Goal: Task Accomplishment & Management: Manage account settings

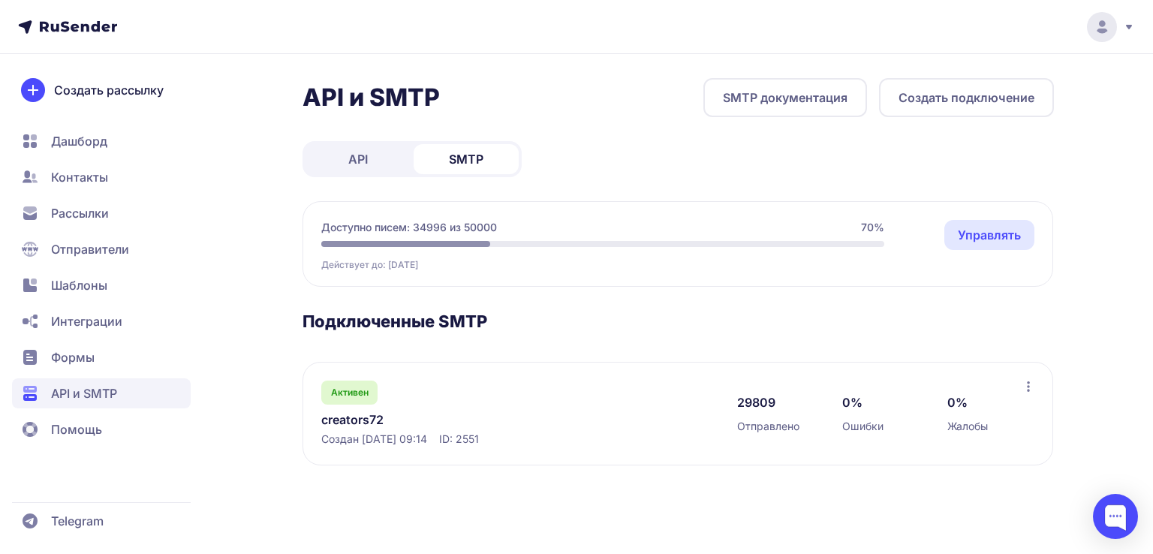
click at [366, 345] on link "creators72" at bounding box center [475, 420] width 308 height 18
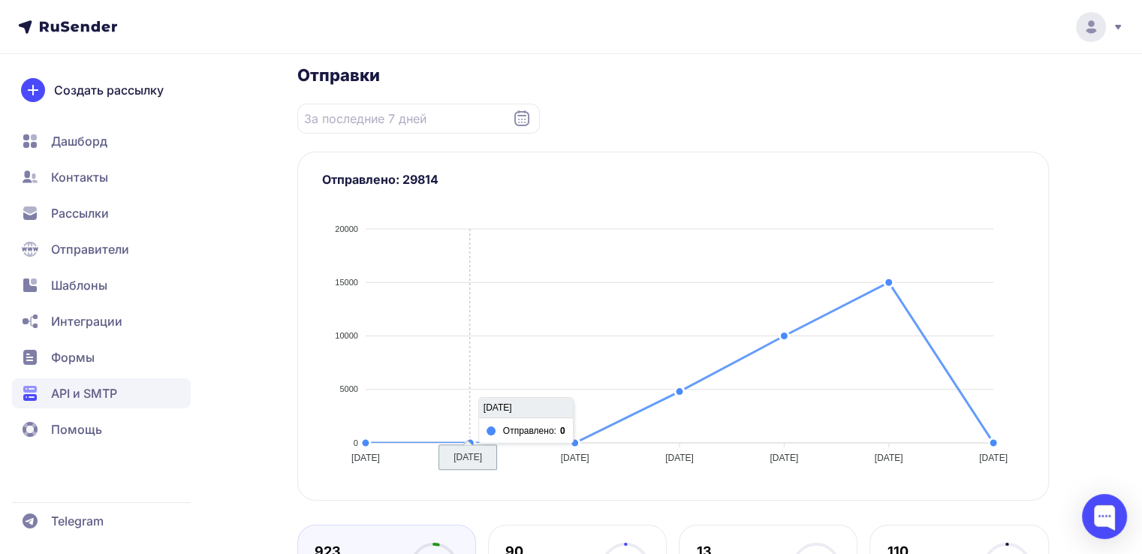
scroll to position [150, 0]
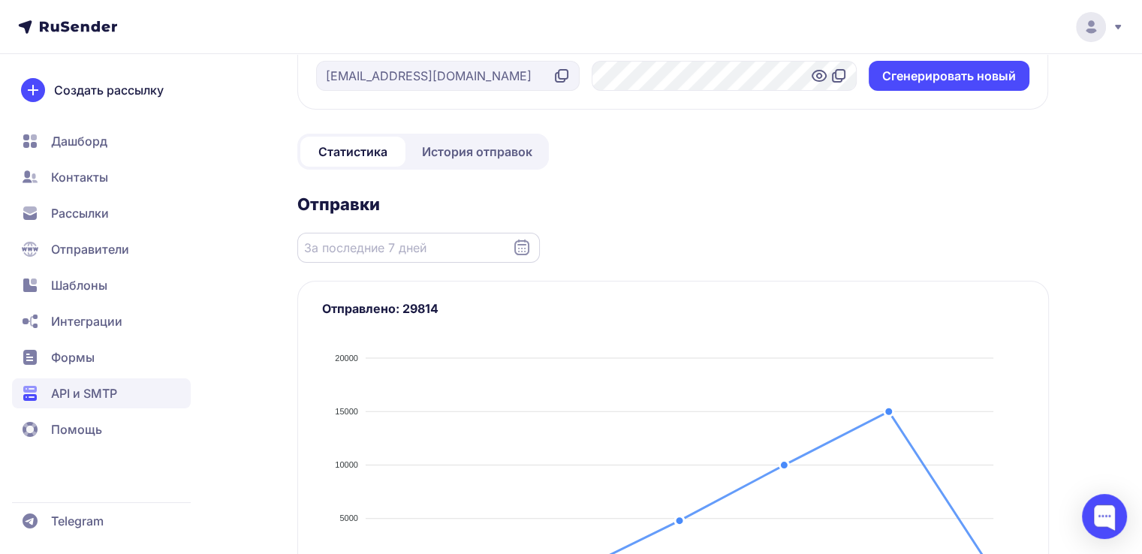
click at [420, 249] on input "Datepicker input" at bounding box center [418, 248] width 242 height 30
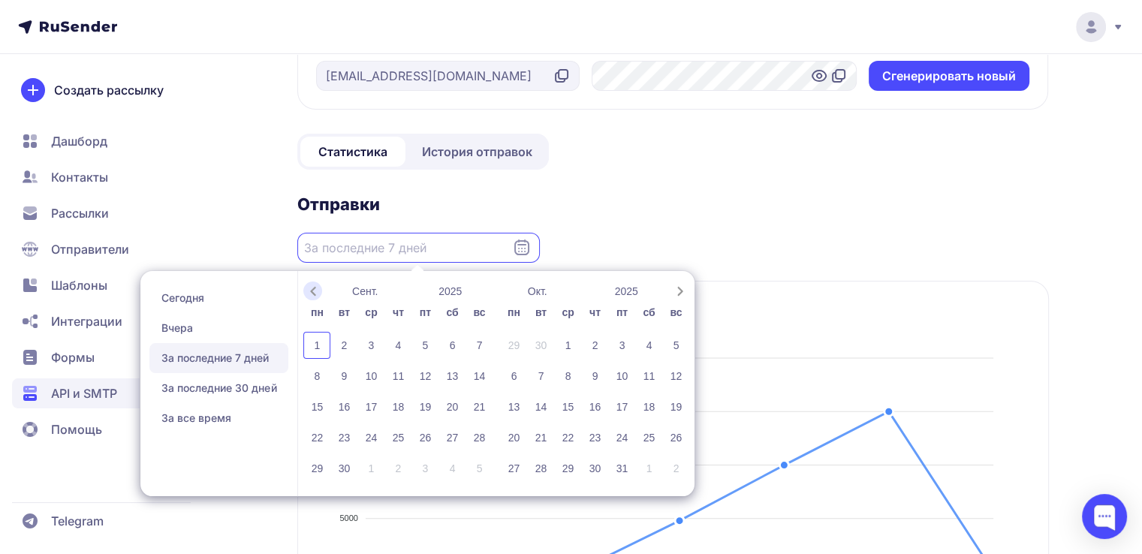
click at [315, 284] on icon "Previous month" at bounding box center [313, 291] width 15 height 15
click at [474, 345] on div "31" at bounding box center [478, 468] width 27 height 27
type input "[DATE] - [DATE]"
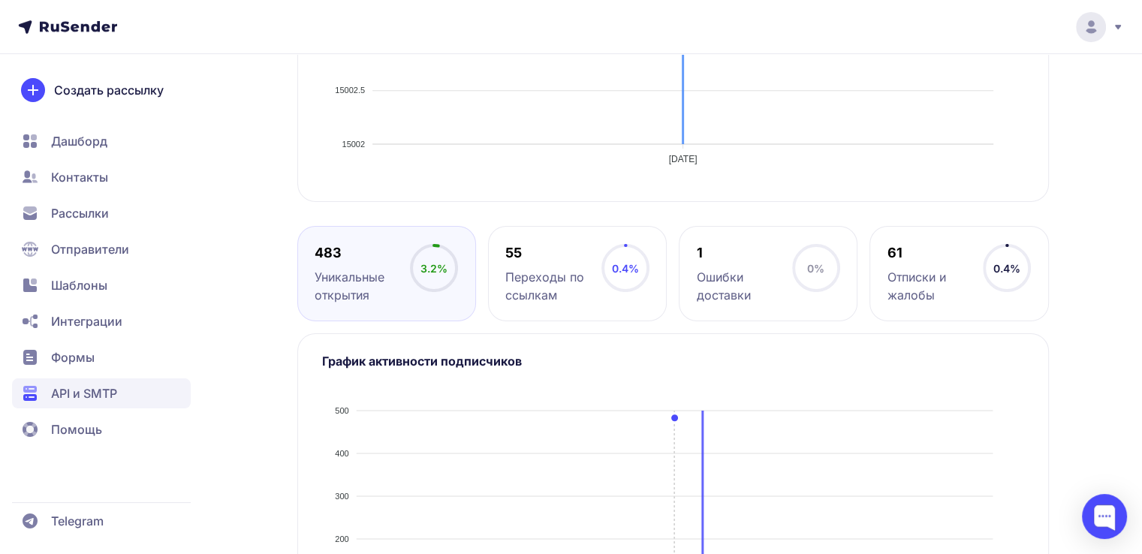
scroll to position [676, 0]
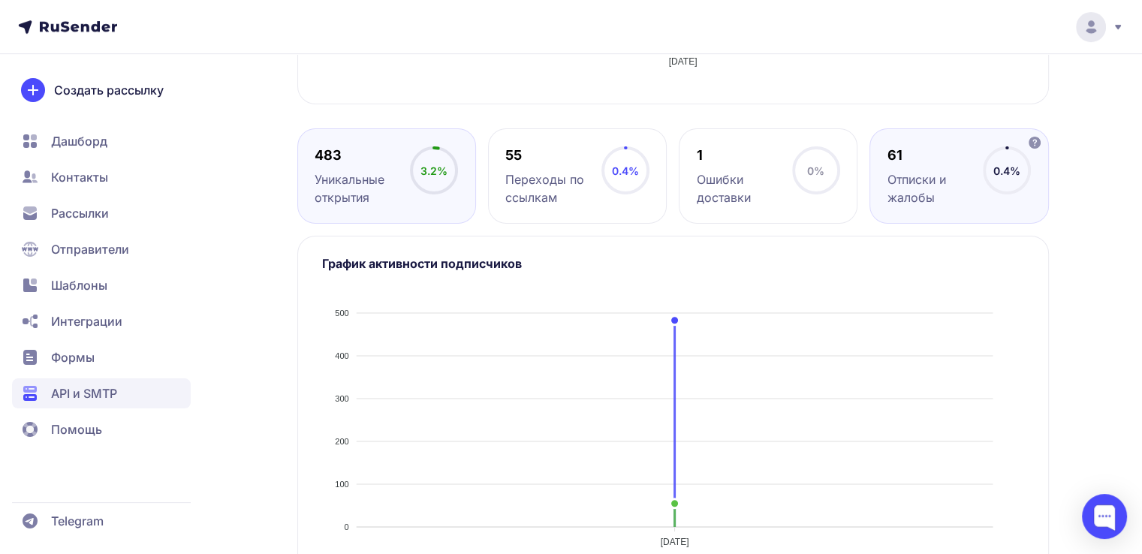
click at [778, 176] on div "Отписки и жалобы" at bounding box center [934, 188] width 95 height 36
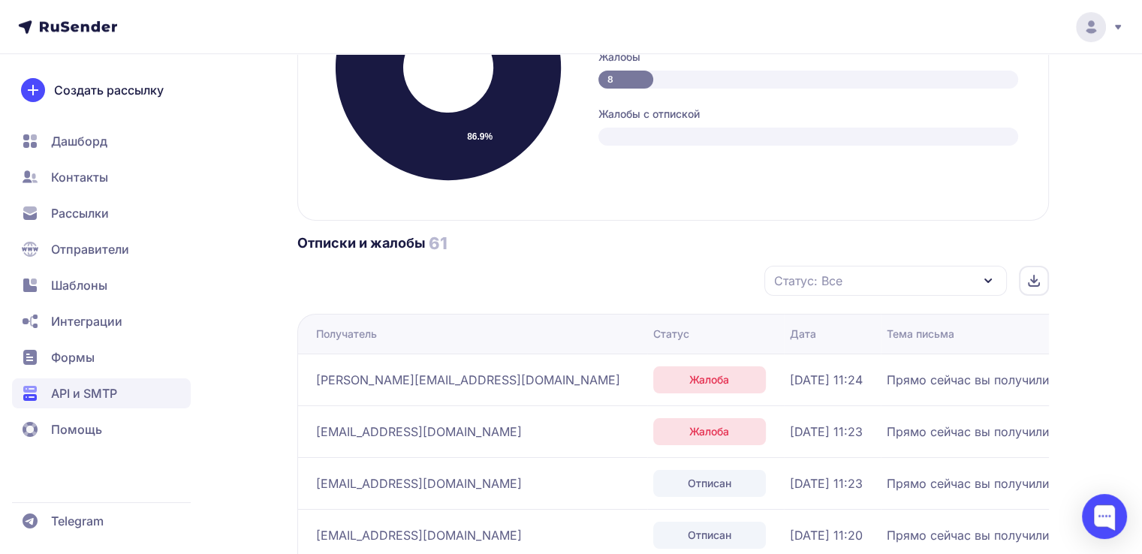
scroll to position [1051, 0]
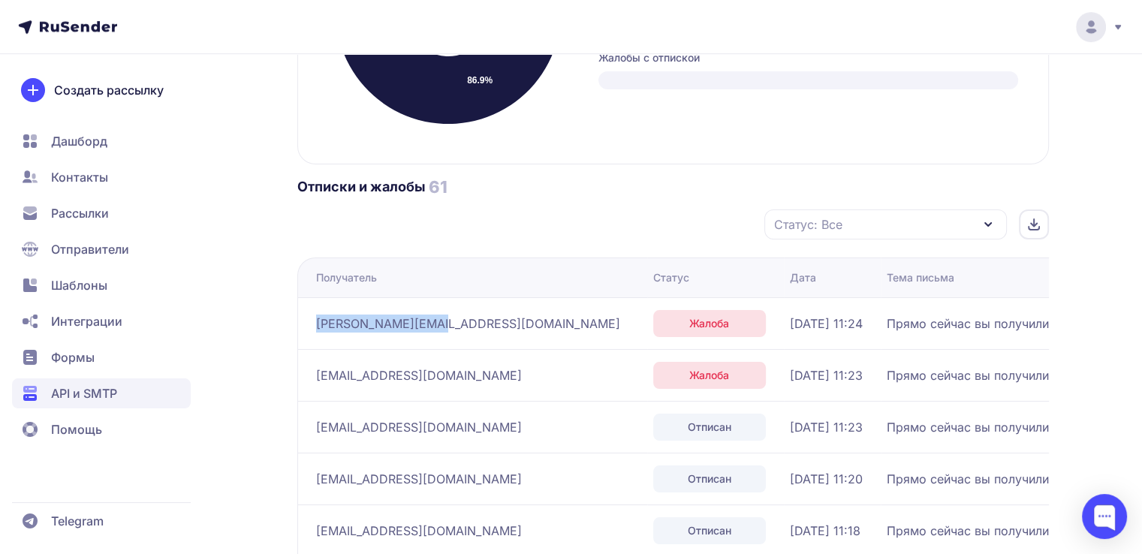
drag, startPoint x: 423, startPoint y: 321, endPoint x: 309, endPoint y: 323, distance: 114.1
click at [309, 323] on td "[PERSON_NAME][EMAIL_ADDRESS][DOMAIN_NAME]" at bounding box center [472, 323] width 350 height 52
copy span "[PERSON_NAME][EMAIL_ADDRESS][DOMAIN_NAME]"
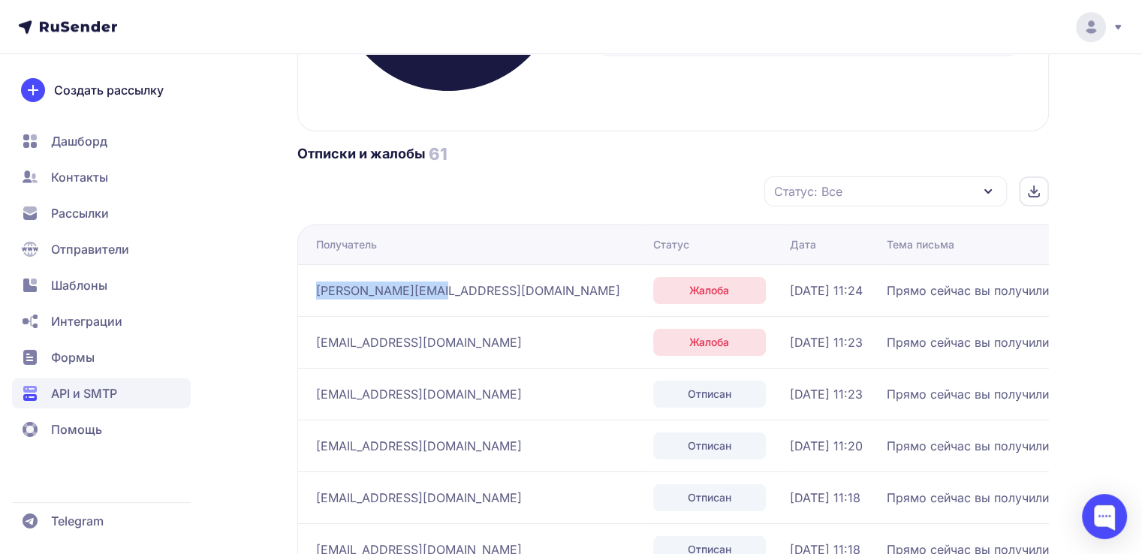
scroll to position [1126, 0]
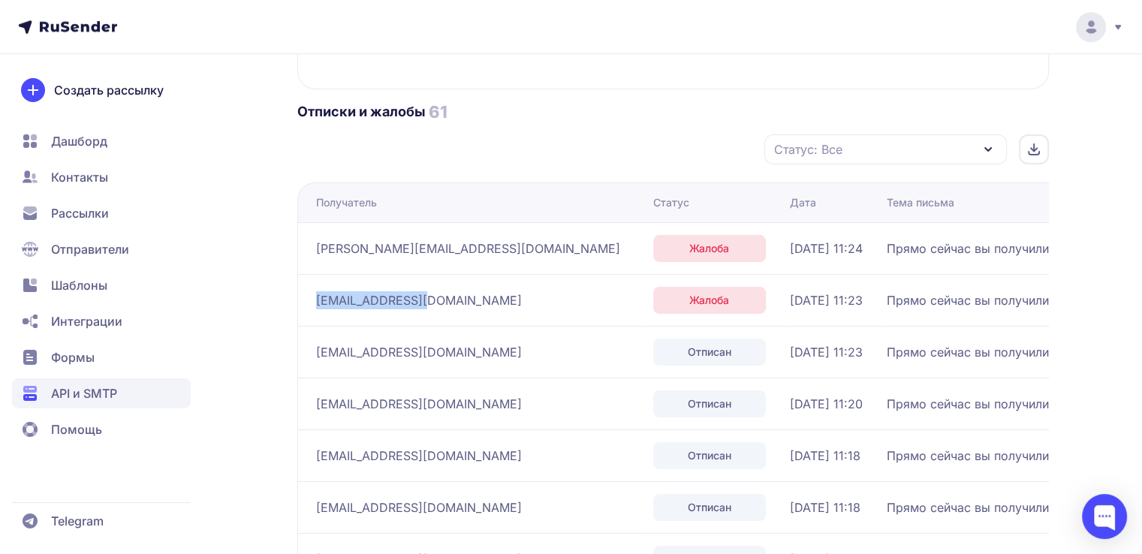
drag, startPoint x: 430, startPoint y: 308, endPoint x: 315, endPoint y: 301, distance: 115.1
click at [316, 301] on div "[EMAIL_ADDRESS][DOMAIN_NAME]" at bounding box center [478, 300] width 325 height 24
copy span "[EMAIL_ADDRESS][DOMAIN_NAME]"
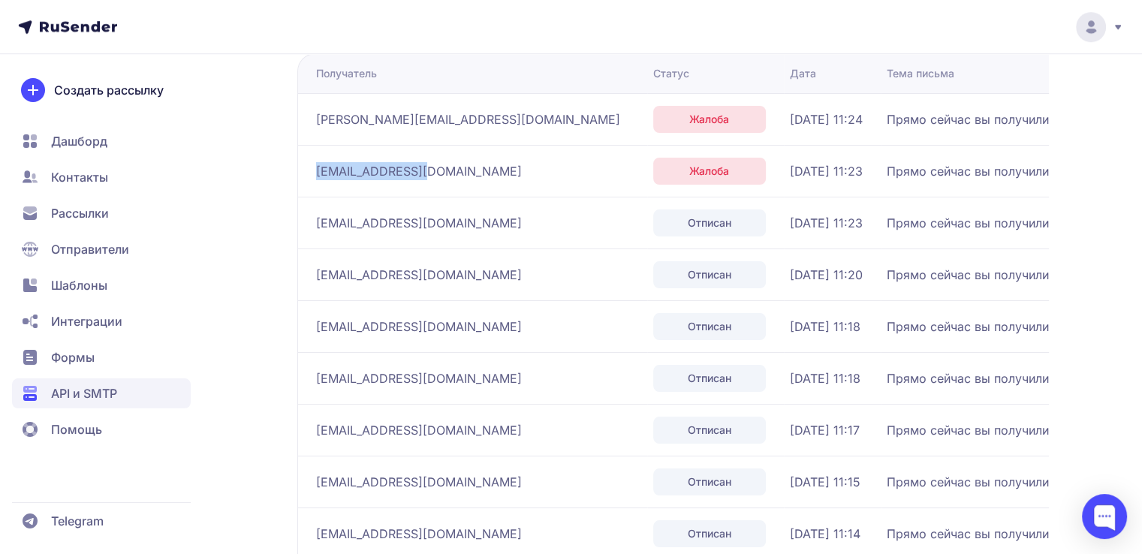
scroll to position [1276, 0]
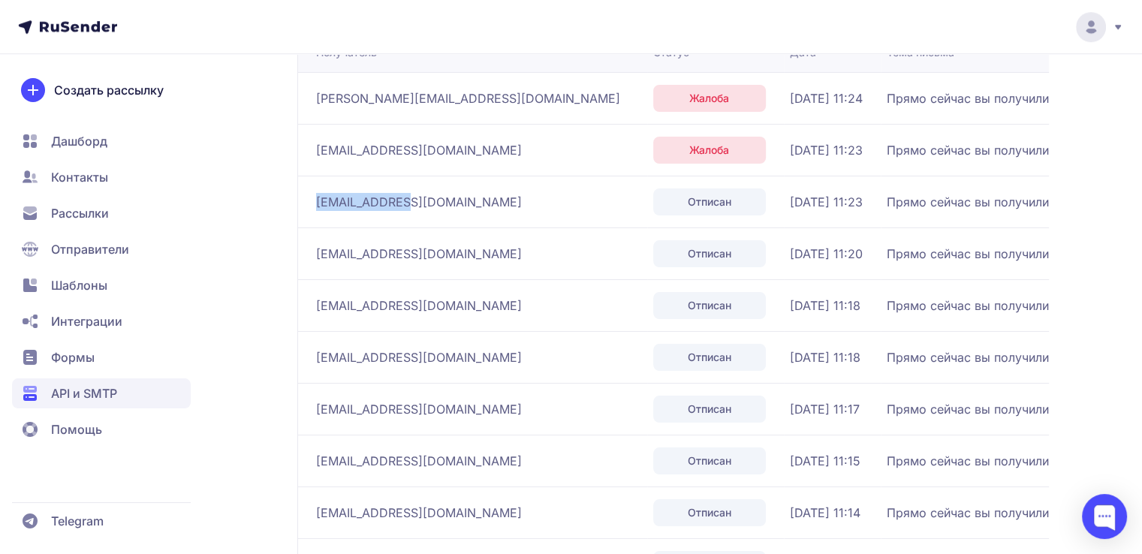
drag, startPoint x: 406, startPoint y: 197, endPoint x: 310, endPoint y: 199, distance: 96.1
click at [310, 199] on td "[EMAIL_ADDRESS][DOMAIN_NAME]" at bounding box center [472, 202] width 350 height 52
copy span "[EMAIL_ADDRESS][DOMAIN_NAME]"
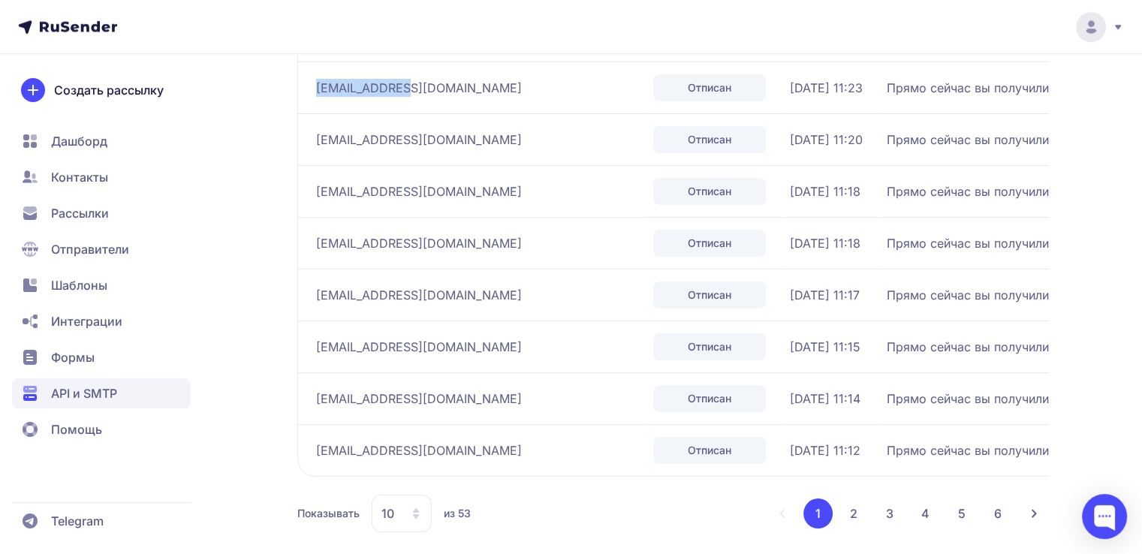
scroll to position [1420, 0]
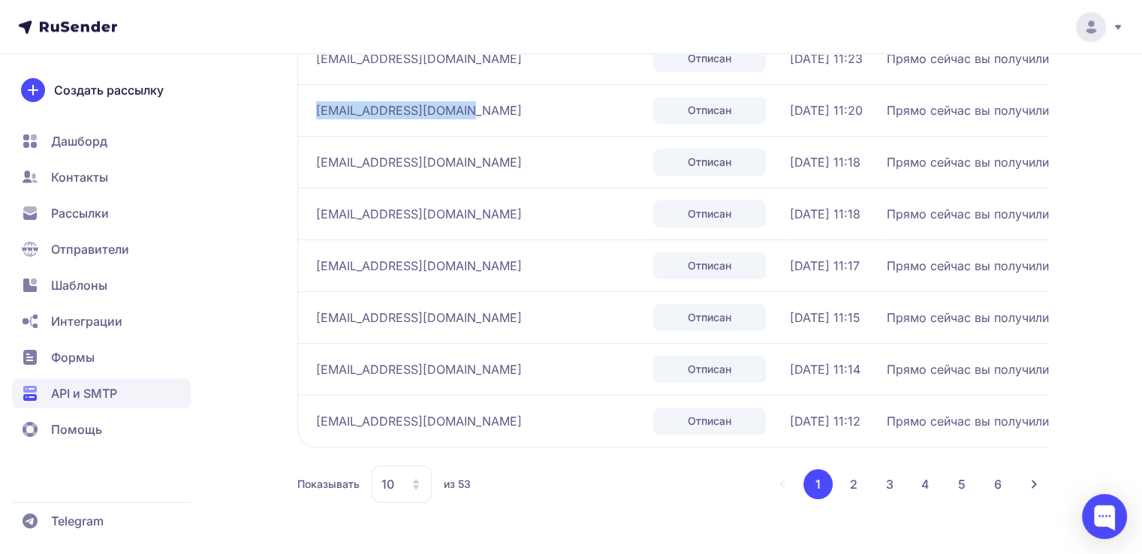
drag, startPoint x: 450, startPoint y: 107, endPoint x: 317, endPoint y: 113, distance: 133.7
click at [317, 113] on span "[EMAIL_ADDRESS][DOMAIN_NAME]" at bounding box center [419, 110] width 206 height 18
copy span "[EMAIL_ADDRESS][DOMAIN_NAME]"
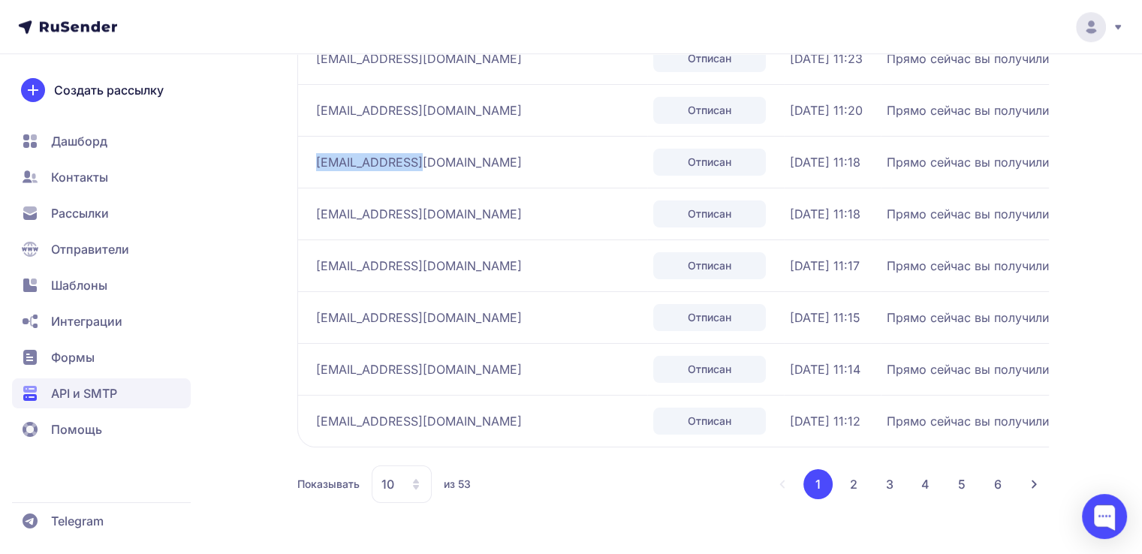
drag, startPoint x: 419, startPoint y: 163, endPoint x: 317, endPoint y: 161, distance: 102.1
click at [317, 161] on div "[EMAIL_ADDRESS][DOMAIN_NAME]" at bounding box center [478, 162] width 325 height 24
copy span "[EMAIL_ADDRESS][DOMAIN_NAME]"
drag, startPoint x: 435, startPoint y: 220, endPoint x: 318, endPoint y: 218, distance: 117.1
click at [318, 218] on div "[EMAIL_ADDRESS][DOMAIN_NAME]" at bounding box center [478, 214] width 325 height 24
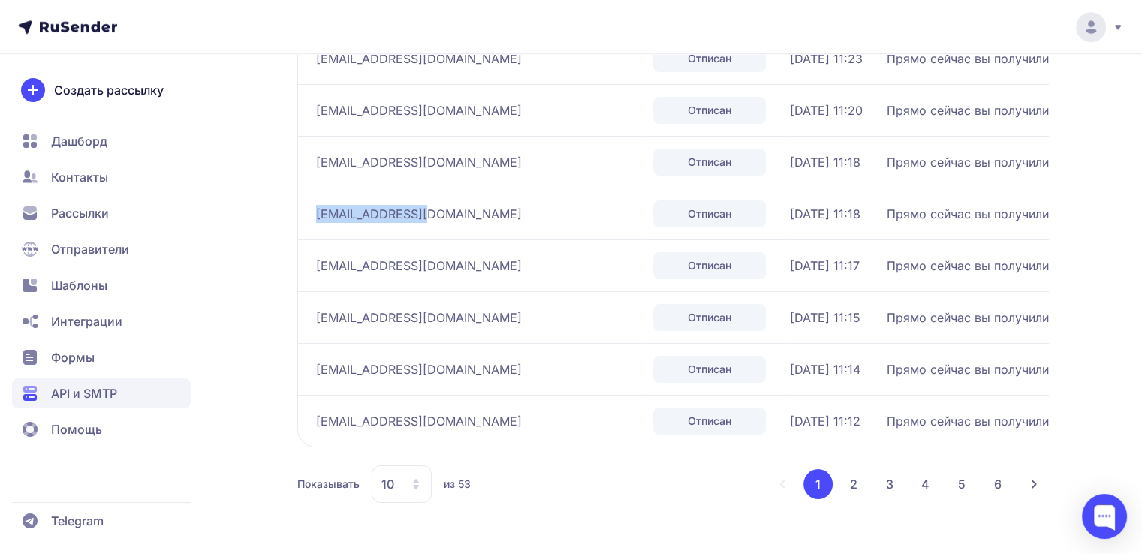
copy span "[EMAIL_ADDRESS][DOMAIN_NAME]"
drag, startPoint x: 456, startPoint y: 259, endPoint x: 312, endPoint y: 263, distance: 144.2
click at [312, 263] on td "[EMAIL_ADDRESS][DOMAIN_NAME]" at bounding box center [472, 265] width 350 height 52
copy span "[EMAIL_ADDRESS][DOMAIN_NAME]"
drag, startPoint x: 439, startPoint y: 315, endPoint x: 315, endPoint y: 312, distance: 123.9
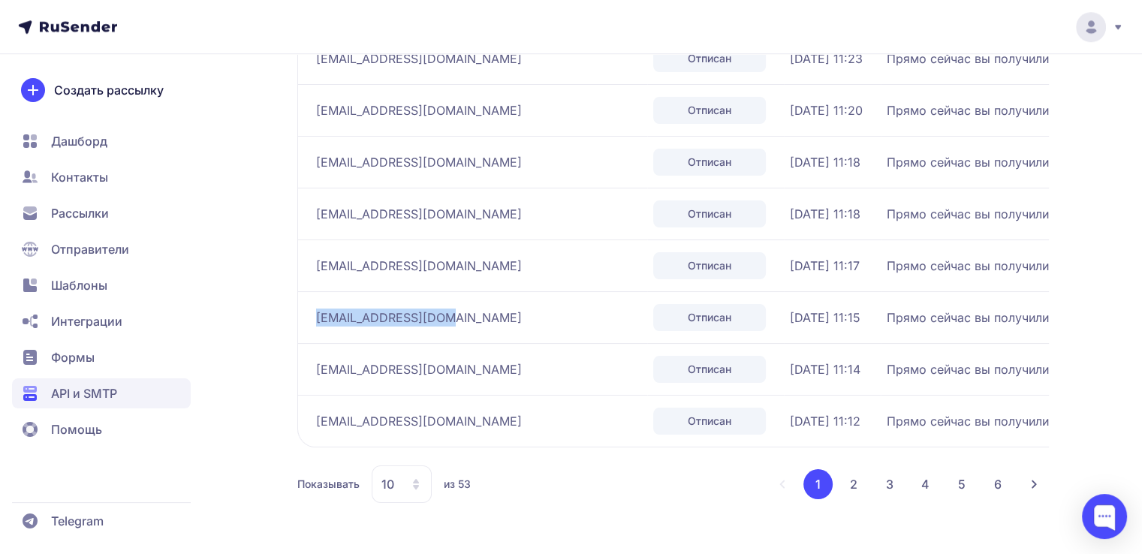
click at [316, 312] on div "[EMAIL_ADDRESS][DOMAIN_NAME]" at bounding box center [478, 318] width 325 height 24
copy span "[EMAIL_ADDRESS][DOMAIN_NAME]"
drag, startPoint x: 445, startPoint y: 366, endPoint x: 312, endPoint y: 367, distance: 133.6
click at [312, 345] on td "[EMAIL_ADDRESS][DOMAIN_NAME]" at bounding box center [472, 369] width 350 height 52
copy span "[EMAIL_ADDRESS][DOMAIN_NAME]"
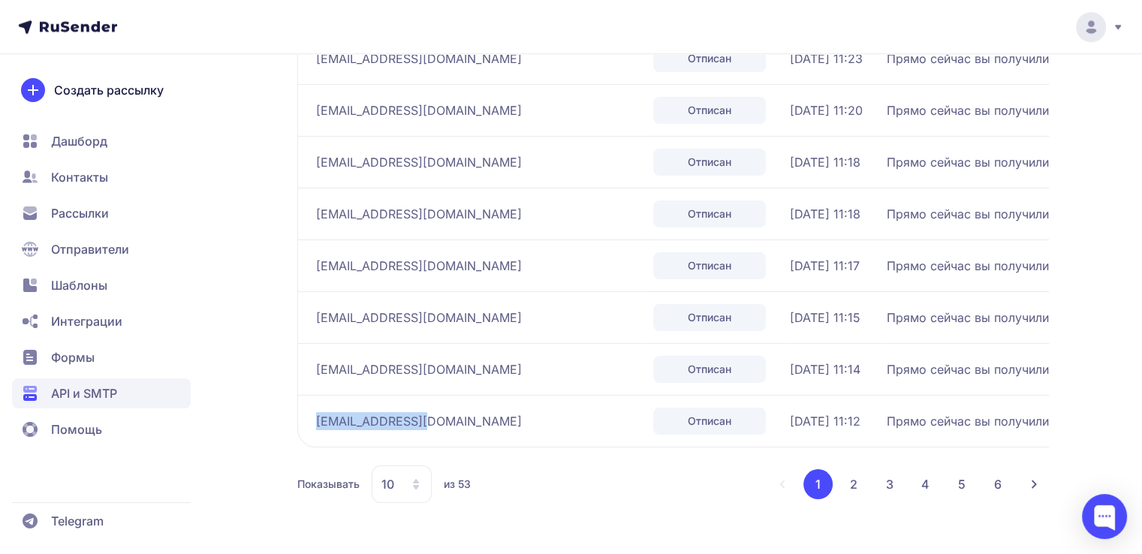
drag, startPoint x: 438, startPoint y: 417, endPoint x: 315, endPoint y: 416, distance: 123.1
click at [316, 345] on div "[EMAIL_ADDRESS][DOMAIN_NAME]" at bounding box center [478, 421] width 325 height 24
copy span "[EMAIL_ADDRESS][DOMAIN_NAME]"
click at [778, 345] on button "2" at bounding box center [854, 484] width 30 height 30
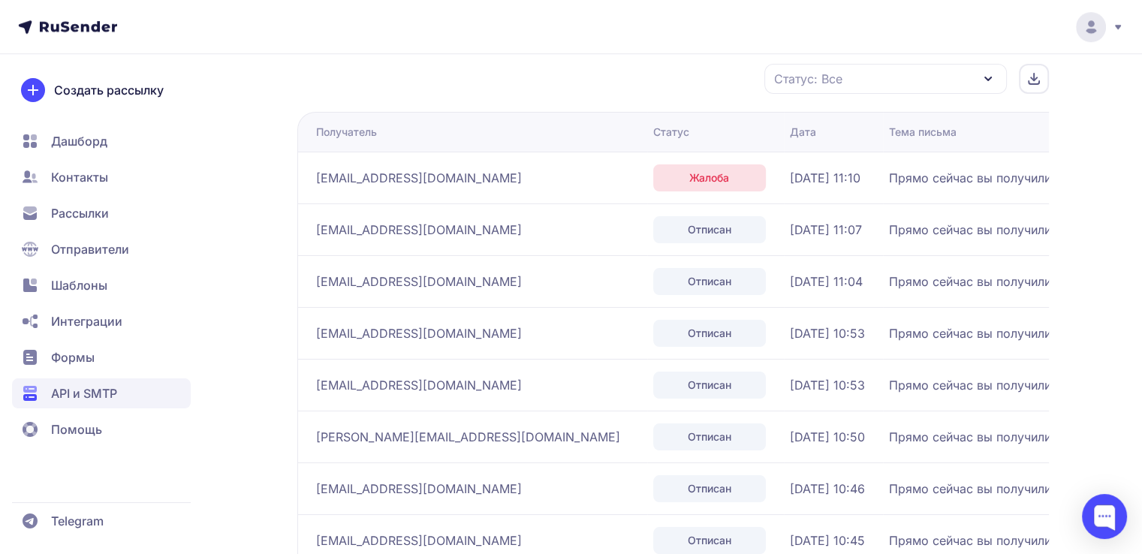
scroll to position [1194, 0]
drag, startPoint x: 432, startPoint y: 175, endPoint x: 315, endPoint y: 182, distance: 117.3
click at [316, 179] on div "[EMAIL_ADDRESS][DOMAIN_NAME]" at bounding box center [478, 180] width 325 height 24
drag, startPoint x: 465, startPoint y: 233, endPoint x: 306, endPoint y: 232, distance: 159.1
click at [306, 232] on td "[EMAIL_ADDRESS][DOMAIN_NAME]" at bounding box center [472, 232] width 350 height 52
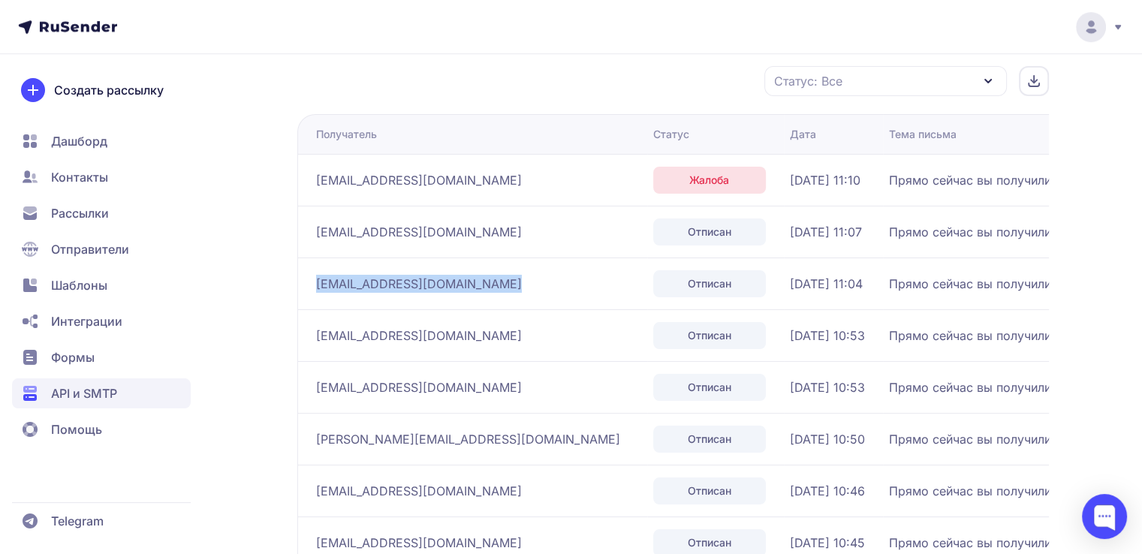
drag, startPoint x: 481, startPoint y: 279, endPoint x: 315, endPoint y: 280, distance: 166.7
click at [315, 280] on td "[EMAIL_ADDRESS][DOMAIN_NAME]" at bounding box center [472, 283] width 350 height 52
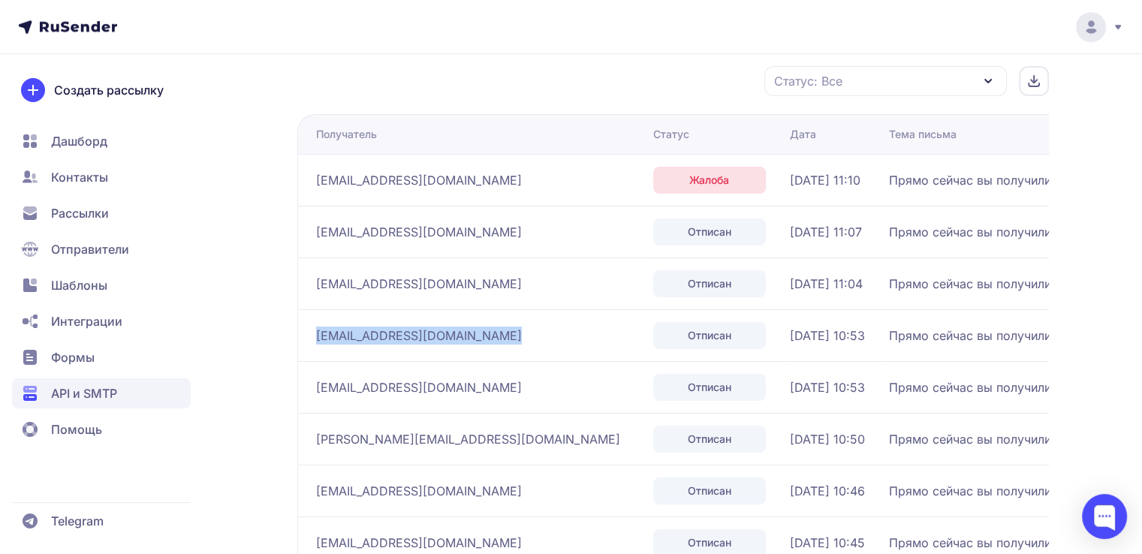
drag, startPoint x: 490, startPoint y: 330, endPoint x: 318, endPoint y: 327, distance: 172.7
click at [318, 327] on div "[EMAIL_ADDRESS][DOMAIN_NAME]" at bounding box center [478, 336] width 325 height 24
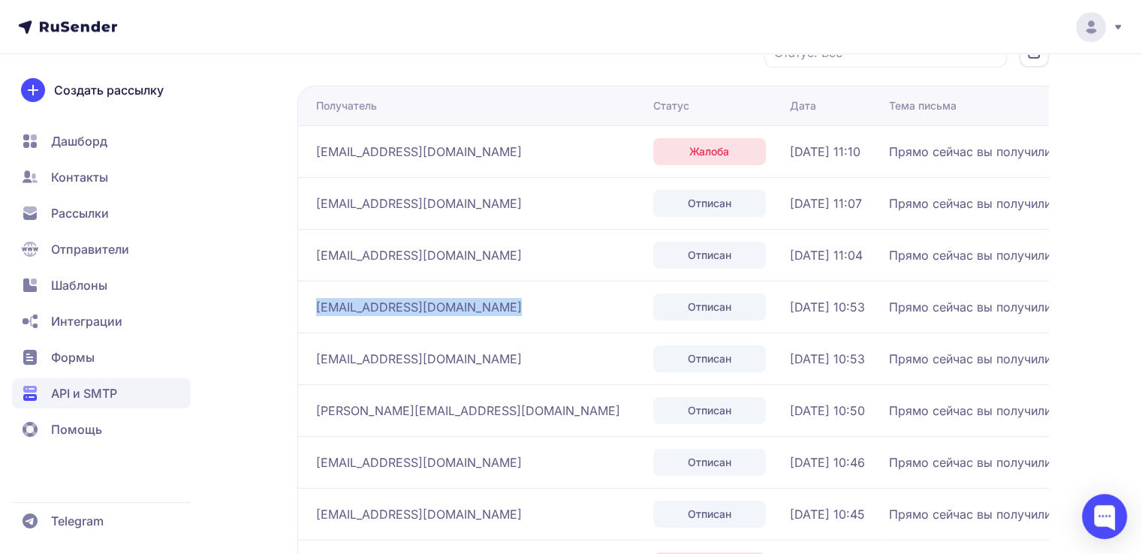
scroll to position [1269, 0]
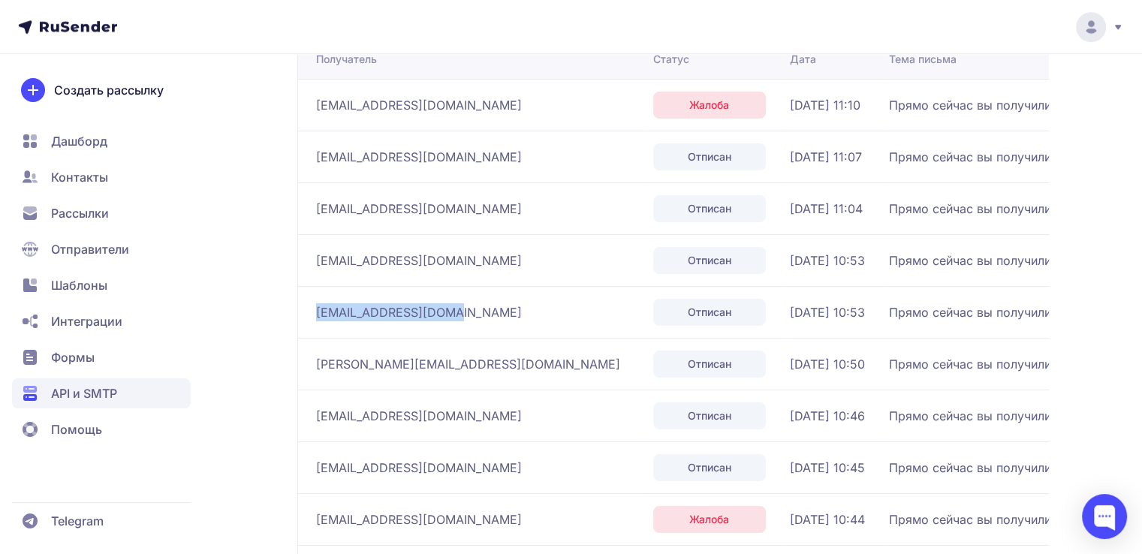
drag, startPoint x: 424, startPoint y: 313, endPoint x: 318, endPoint y: 307, distance: 106.8
click at [318, 307] on div "[EMAIL_ADDRESS][DOMAIN_NAME]" at bounding box center [478, 312] width 325 height 24
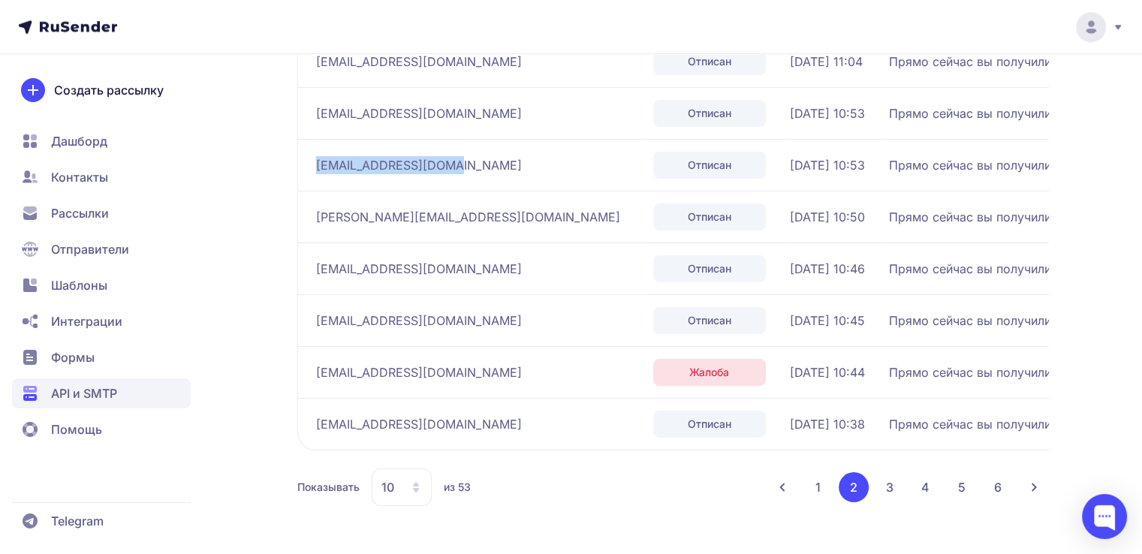
scroll to position [1420, 0]
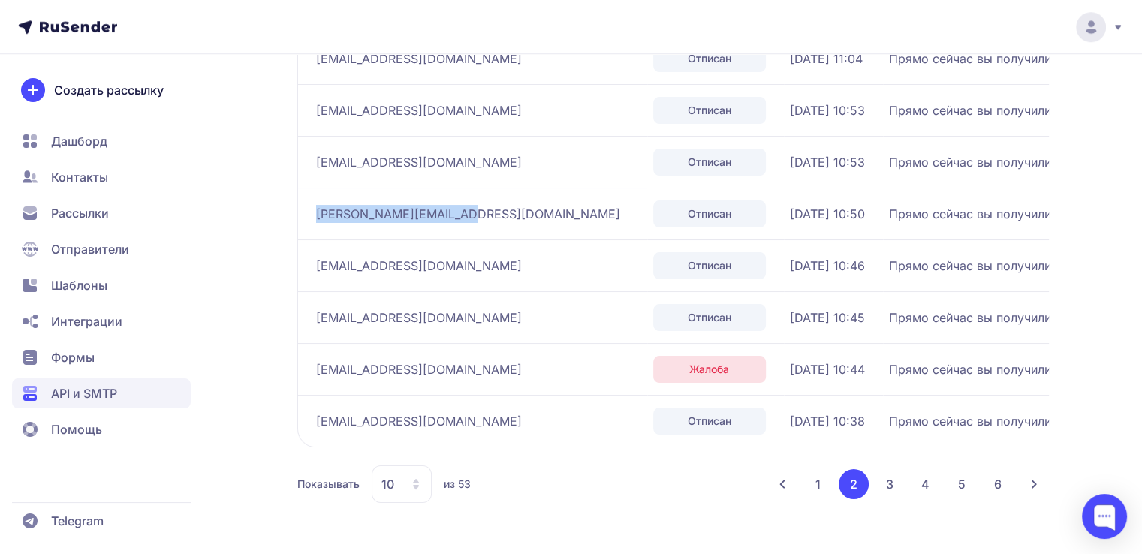
drag, startPoint x: 461, startPoint y: 221, endPoint x: 310, endPoint y: 215, distance: 151.0
click at [310, 215] on td "[PERSON_NAME][EMAIL_ADDRESS][DOMAIN_NAME]" at bounding box center [472, 214] width 350 height 52
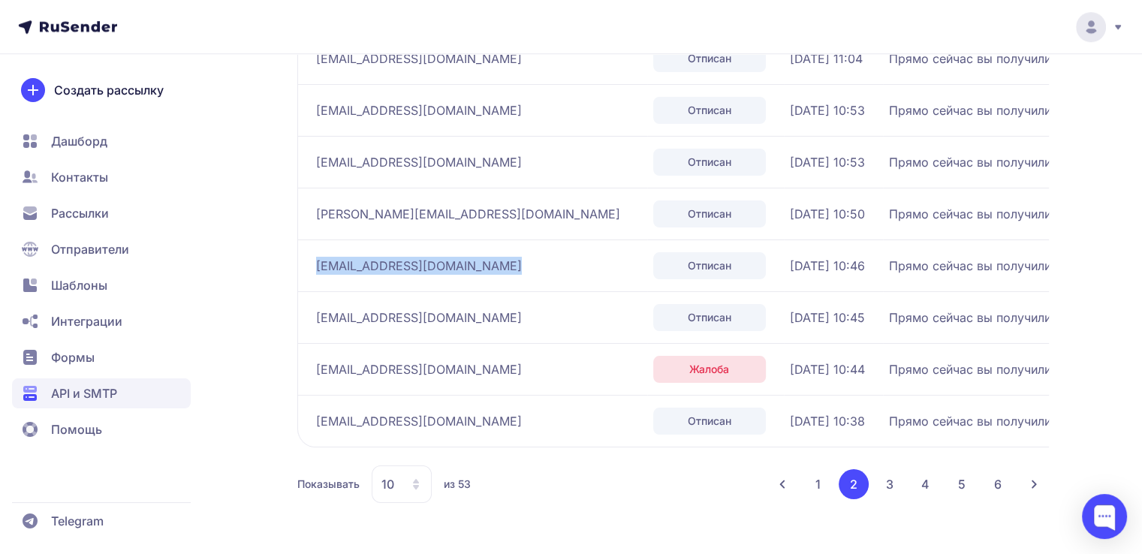
drag, startPoint x: 474, startPoint y: 261, endPoint x: 312, endPoint y: 263, distance: 162.9
click at [312, 263] on td "[EMAIL_ADDRESS][DOMAIN_NAME]" at bounding box center [472, 265] width 350 height 52
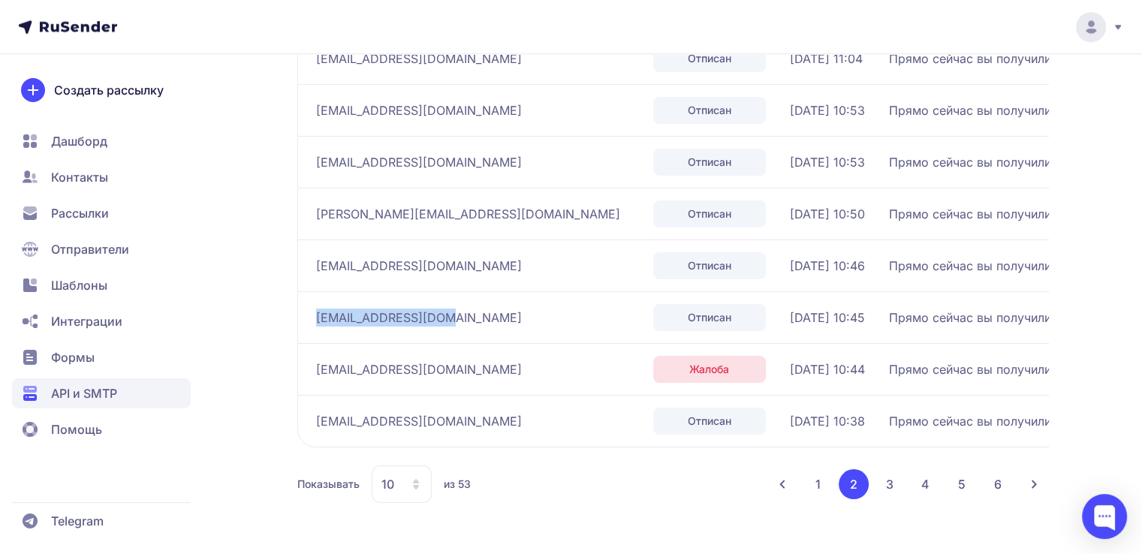
drag, startPoint x: 445, startPoint y: 316, endPoint x: 315, endPoint y: 322, distance: 130.8
click at [314, 322] on td "[EMAIL_ADDRESS][DOMAIN_NAME]" at bounding box center [472, 317] width 350 height 52
drag, startPoint x: 412, startPoint y: 361, endPoint x: 312, endPoint y: 368, distance: 100.1
click at [312, 345] on td "[EMAIL_ADDRESS][DOMAIN_NAME]" at bounding box center [472, 369] width 350 height 52
drag, startPoint x: 429, startPoint y: 417, endPoint x: 317, endPoint y: 417, distance: 111.9
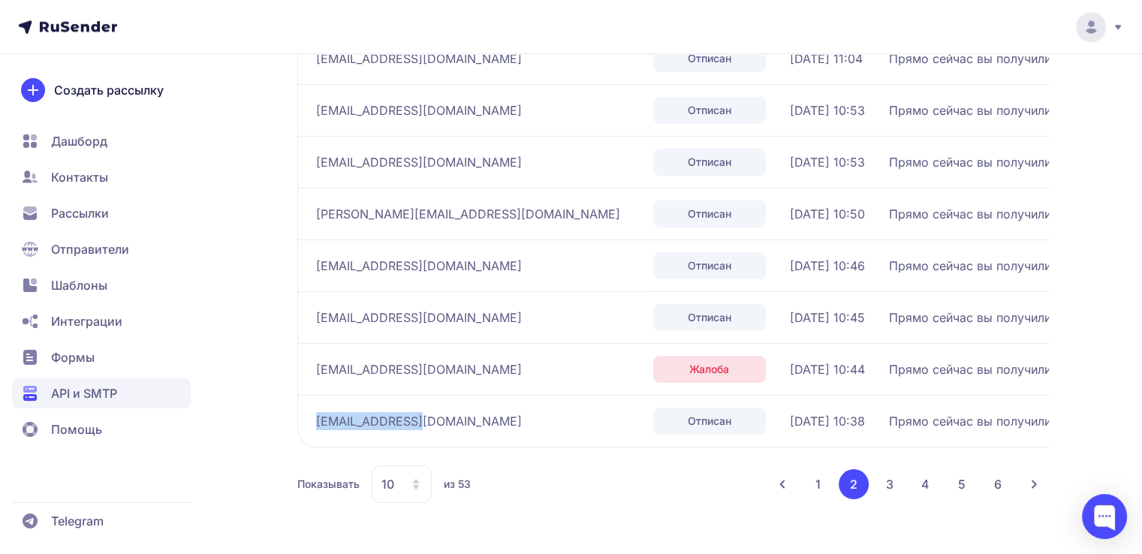
click at [317, 345] on div "[EMAIL_ADDRESS][DOMAIN_NAME]" at bounding box center [478, 421] width 325 height 24
click at [778, 345] on button "3" at bounding box center [890, 484] width 30 height 30
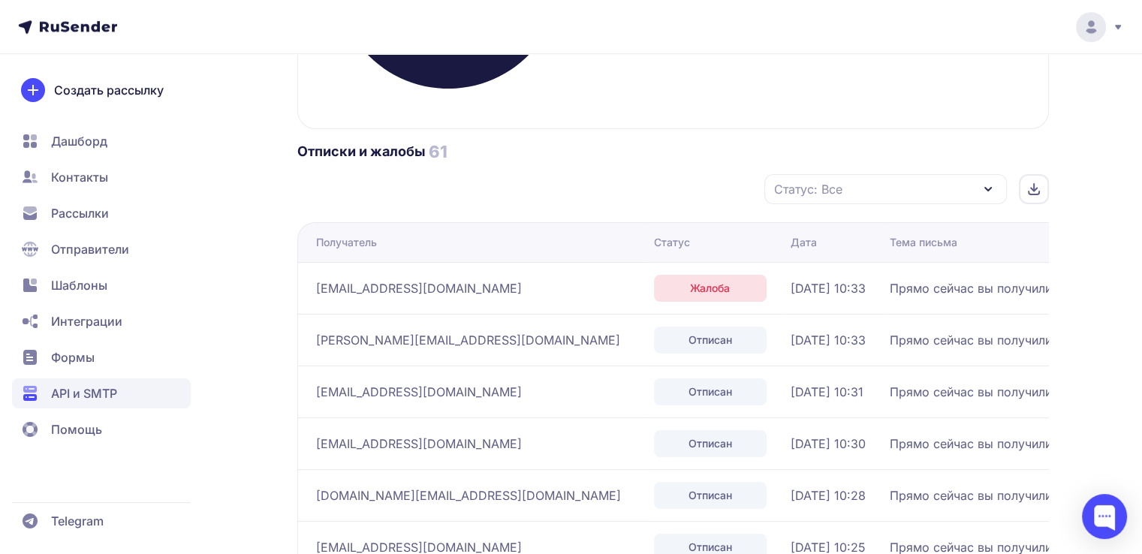
scroll to position [1119, 0]
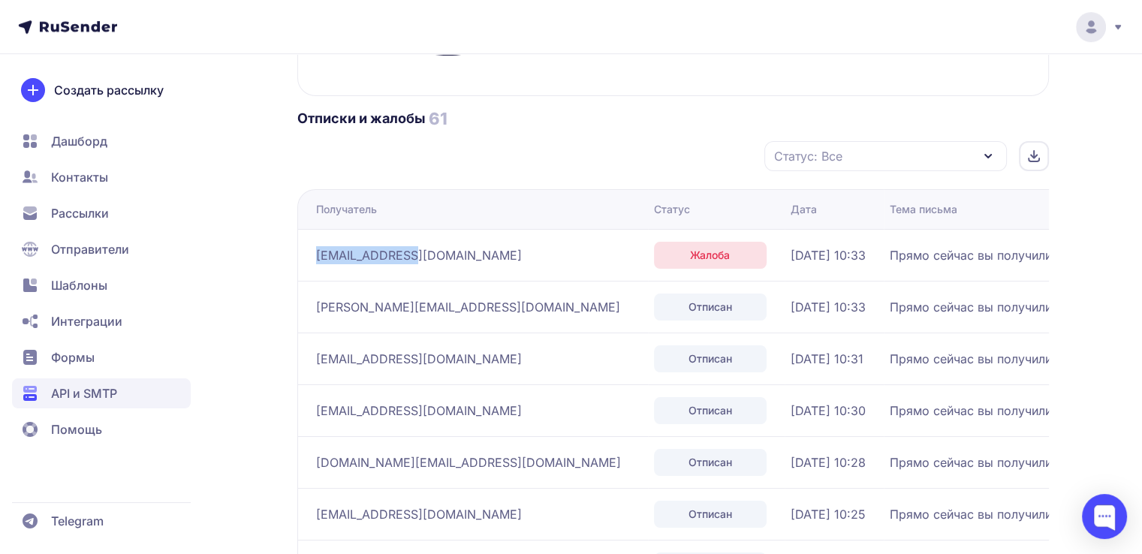
drag, startPoint x: 412, startPoint y: 257, endPoint x: 342, endPoint y: 283, distance: 74.3
click at [313, 259] on td "[EMAIL_ADDRESS][DOMAIN_NAME]" at bounding box center [472, 255] width 351 height 52
drag, startPoint x: 429, startPoint y: 309, endPoint x: 315, endPoint y: 310, distance: 114.9
click at [314, 310] on td "[PERSON_NAME][EMAIL_ADDRESS][DOMAIN_NAME]" at bounding box center [472, 307] width 351 height 52
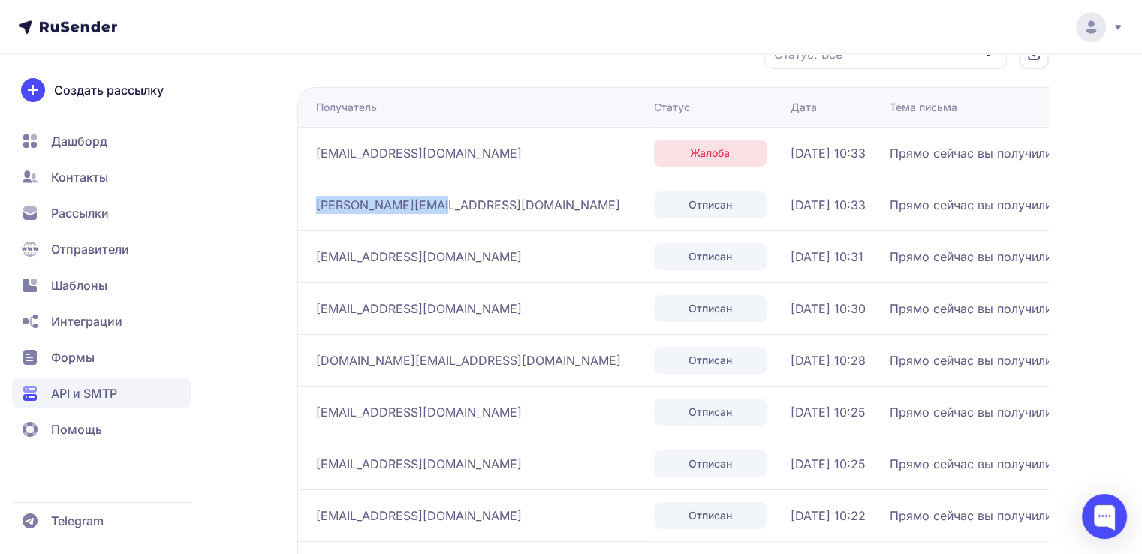
scroll to position [1269, 0]
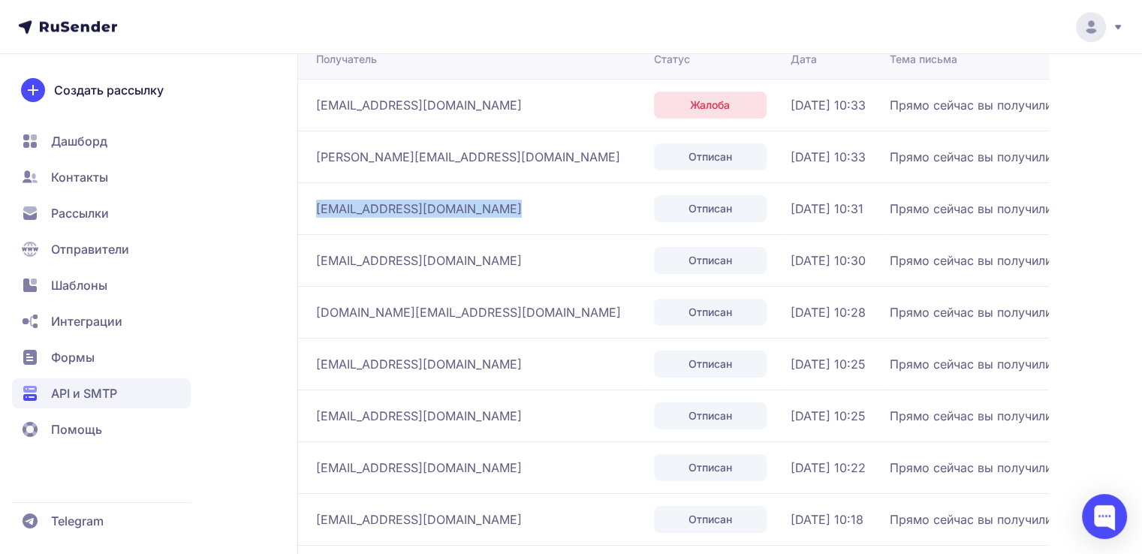
drag, startPoint x: 450, startPoint y: 208, endPoint x: 309, endPoint y: 211, distance: 141.2
click at [309, 211] on td "[EMAIL_ADDRESS][DOMAIN_NAME]" at bounding box center [472, 208] width 351 height 52
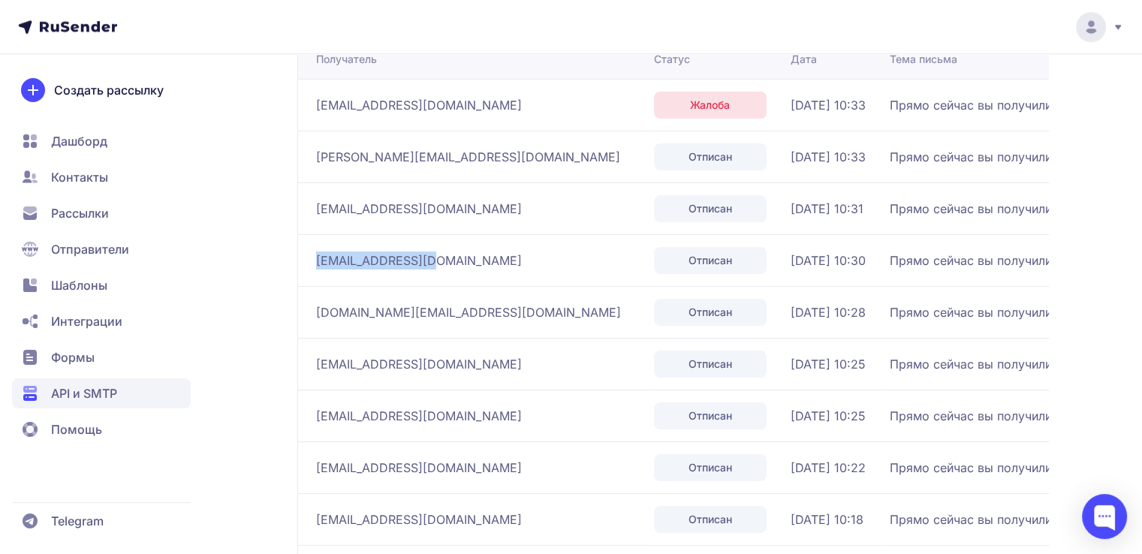
drag, startPoint x: 417, startPoint y: 260, endPoint x: 315, endPoint y: 260, distance: 102.8
click at [315, 260] on td "[EMAIL_ADDRESS][DOMAIN_NAME]" at bounding box center [472, 260] width 351 height 52
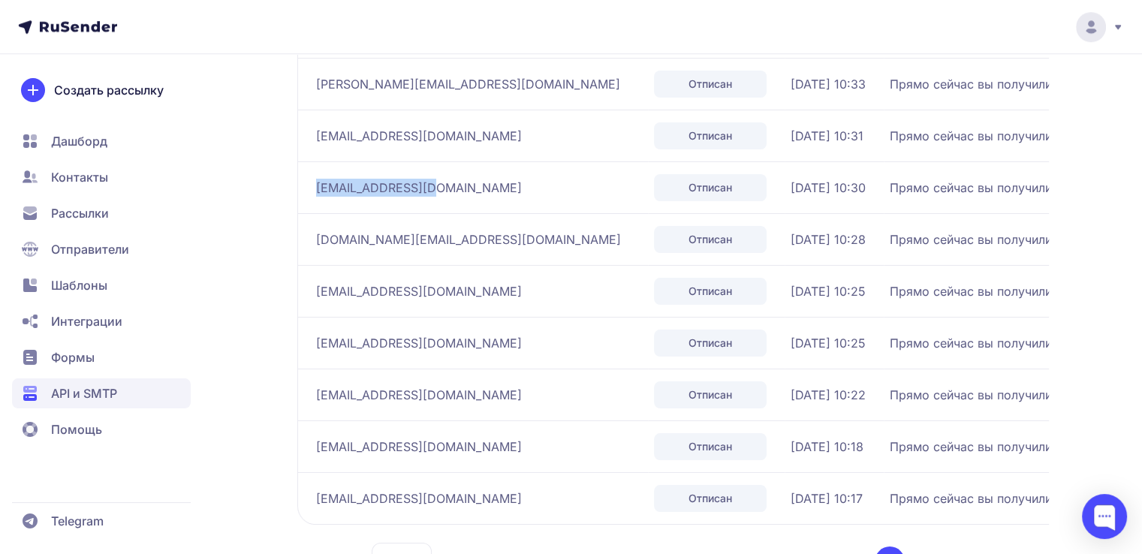
scroll to position [1344, 0]
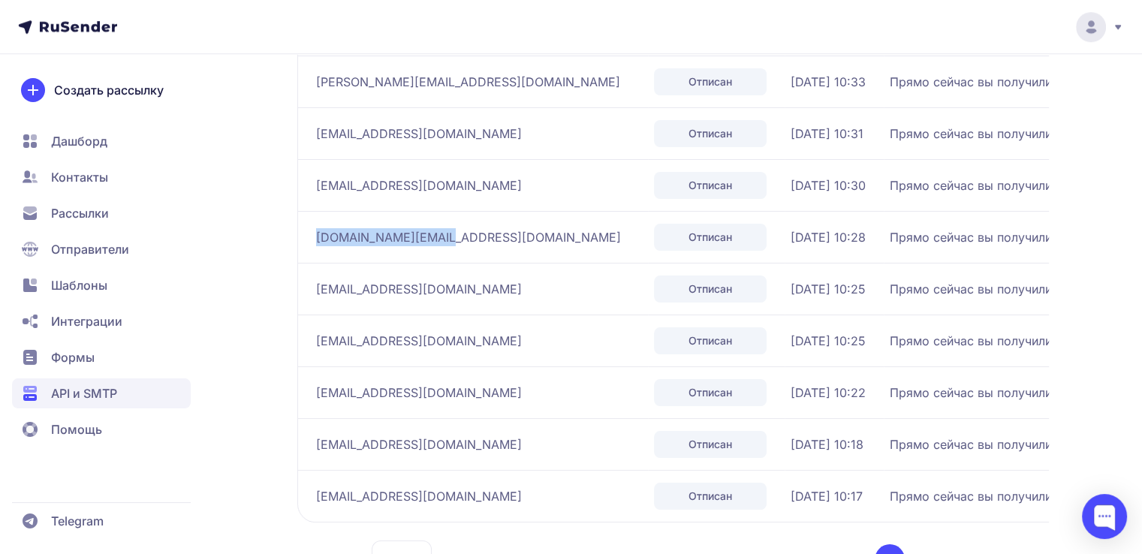
drag, startPoint x: 438, startPoint y: 239, endPoint x: 315, endPoint y: 242, distance: 123.2
click at [316, 242] on div "[DOMAIN_NAME][EMAIL_ADDRESS][DOMAIN_NAME]" at bounding box center [479, 237] width 326 height 24
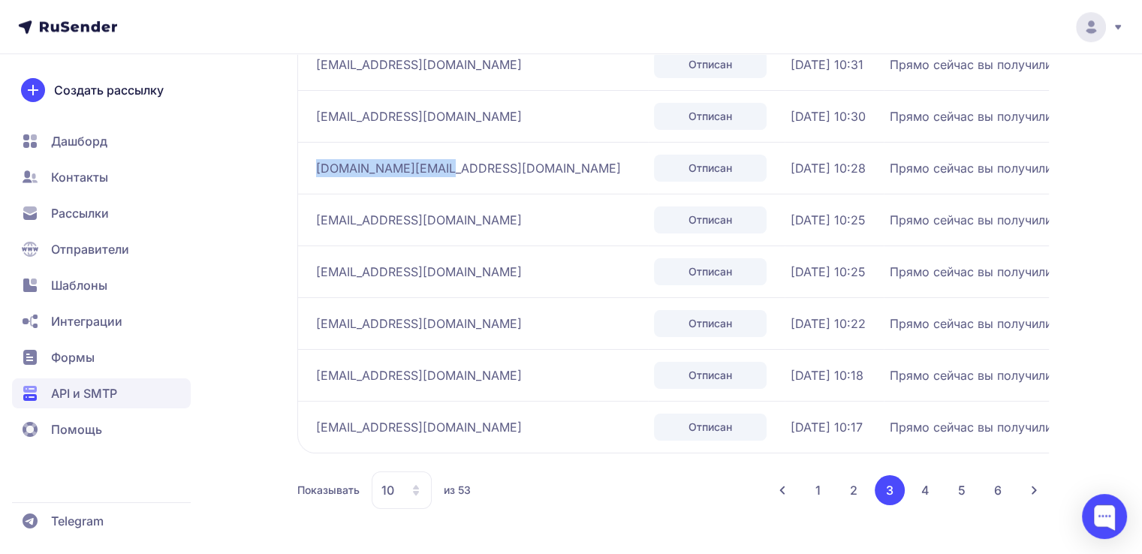
scroll to position [1420, 0]
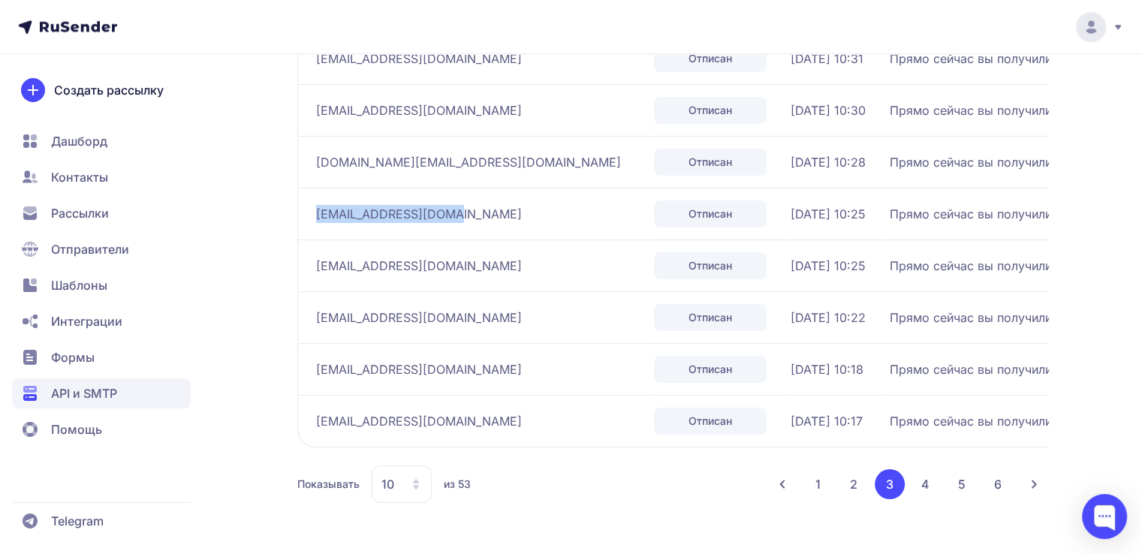
drag, startPoint x: 454, startPoint y: 218, endPoint x: 315, endPoint y: 220, distance: 139.6
click at [315, 220] on td "[EMAIL_ADDRESS][DOMAIN_NAME]" at bounding box center [472, 214] width 351 height 52
drag, startPoint x: 443, startPoint y: 265, endPoint x: 313, endPoint y: 268, distance: 129.9
click at [313, 268] on td "[EMAIL_ADDRESS][DOMAIN_NAME]" at bounding box center [472, 265] width 351 height 52
drag, startPoint x: 445, startPoint y: 315, endPoint x: 316, endPoint y: 315, distance: 129.1
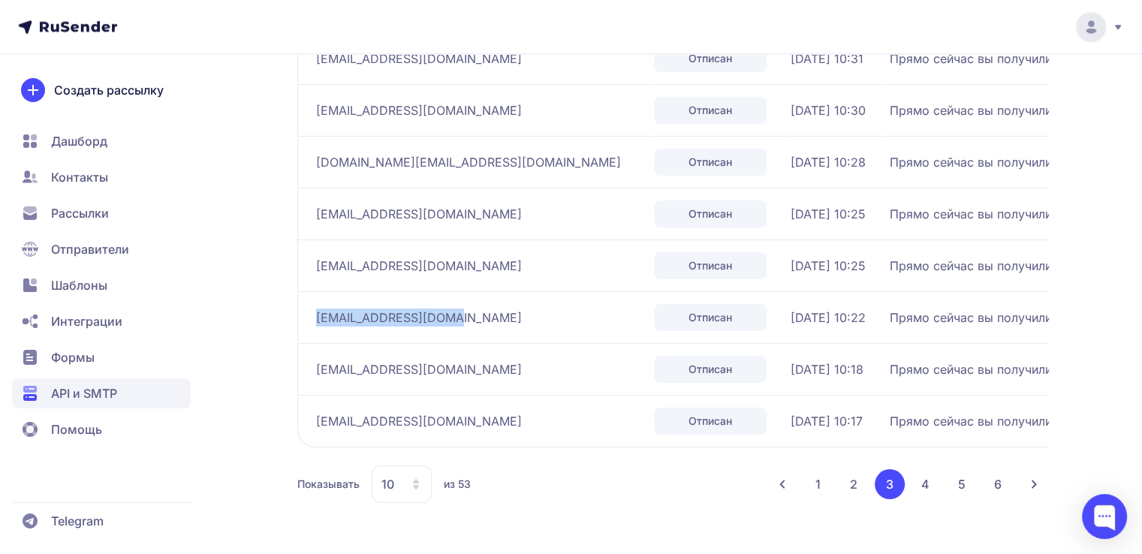
click at [316, 315] on div "[EMAIL_ADDRESS][DOMAIN_NAME]" at bounding box center [479, 318] width 326 height 24
drag, startPoint x: 423, startPoint y: 374, endPoint x: 312, endPoint y: 371, distance: 111.1
click at [312, 345] on td "[EMAIL_ADDRESS][DOMAIN_NAME]" at bounding box center [472, 369] width 351 height 52
drag, startPoint x: 435, startPoint y: 420, endPoint x: 315, endPoint y: 423, distance: 120.1
click at [315, 345] on td "[EMAIL_ADDRESS][DOMAIN_NAME]" at bounding box center [472, 421] width 351 height 52
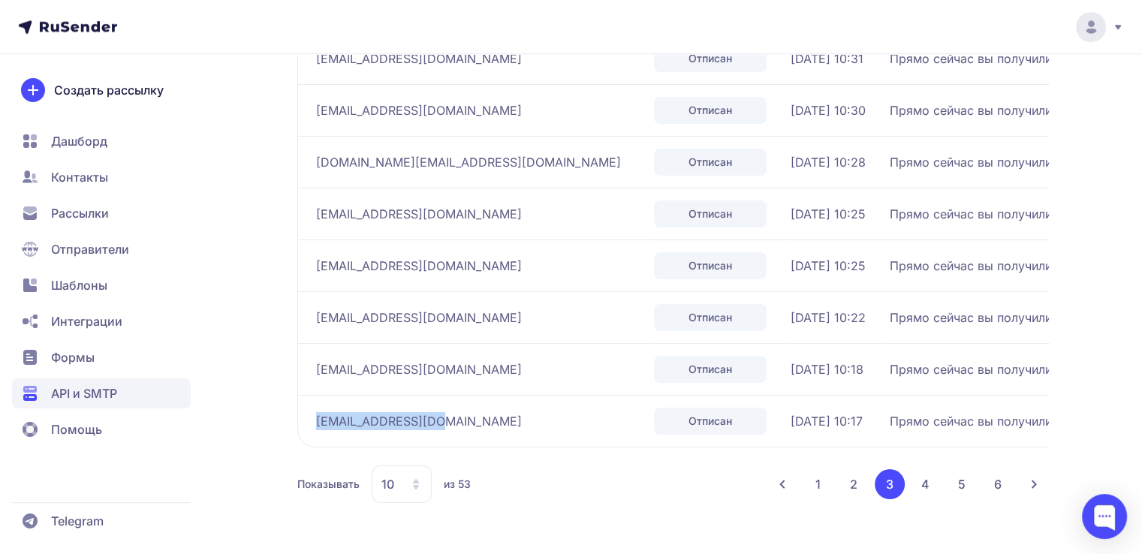
click at [778, 345] on button "4" at bounding box center [926, 484] width 30 height 30
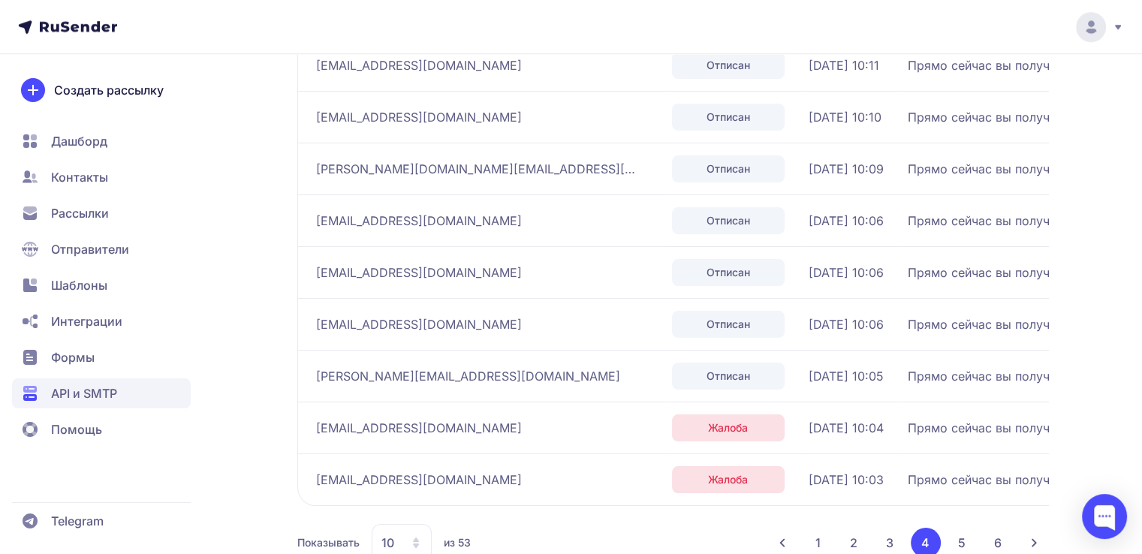
scroll to position [1194, 0]
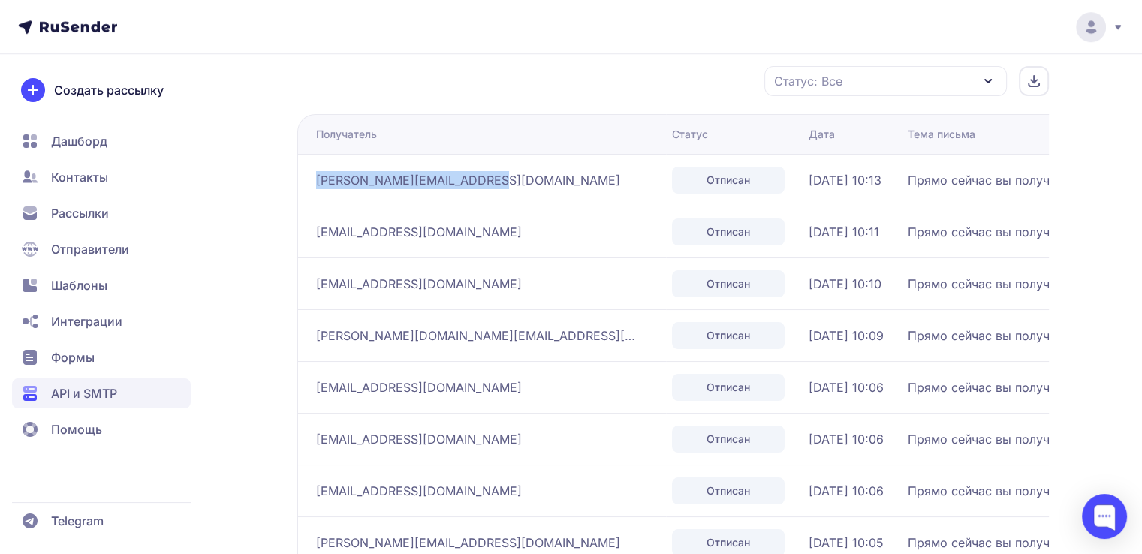
drag, startPoint x: 491, startPoint y: 184, endPoint x: 315, endPoint y: 184, distance: 175.7
click at [316, 184] on div "[PERSON_NAME][EMAIL_ADDRESS][DOMAIN_NAME]" at bounding box center [488, 180] width 344 height 24
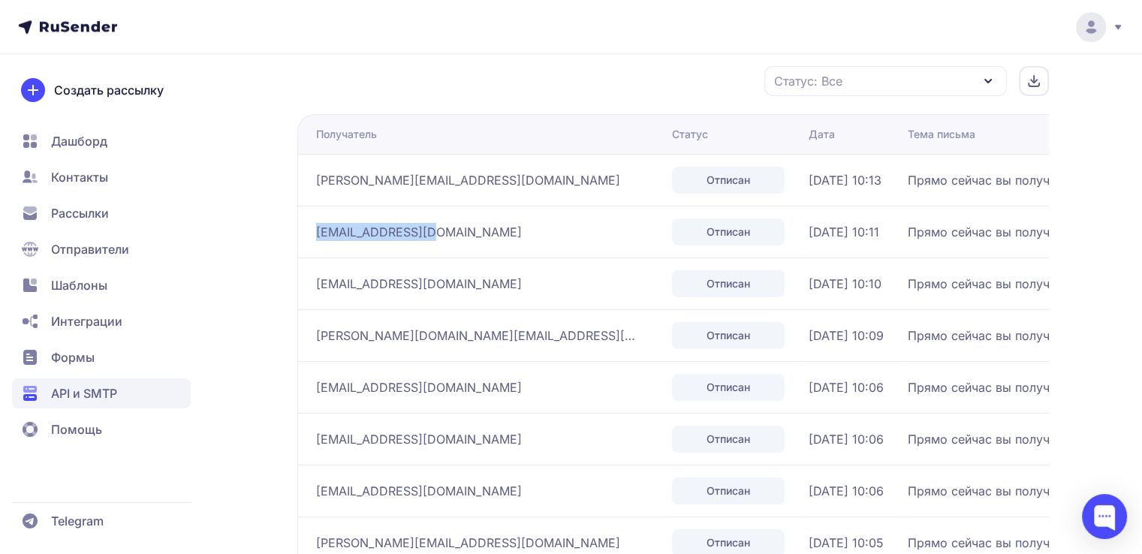
drag, startPoint x: 448, startPoint y: 224, endPoint x: 313, endPoint y: 233, distance: 135.4
click at [313, 233] on td "[EMAIL_ADDRESS][DOMAIN_NAME]" at bounding box center [481, 232] width 369 height 52
drag, startPoint x: 487, startPoint y: 283, endPoint x: 318, endPoint y: 285, distance: 169.7
click at [318, 285] on div "[EMAIL_ADDRESS][DOMAIN_NAME]" at bounding box center [488, 284] width 344 height 24
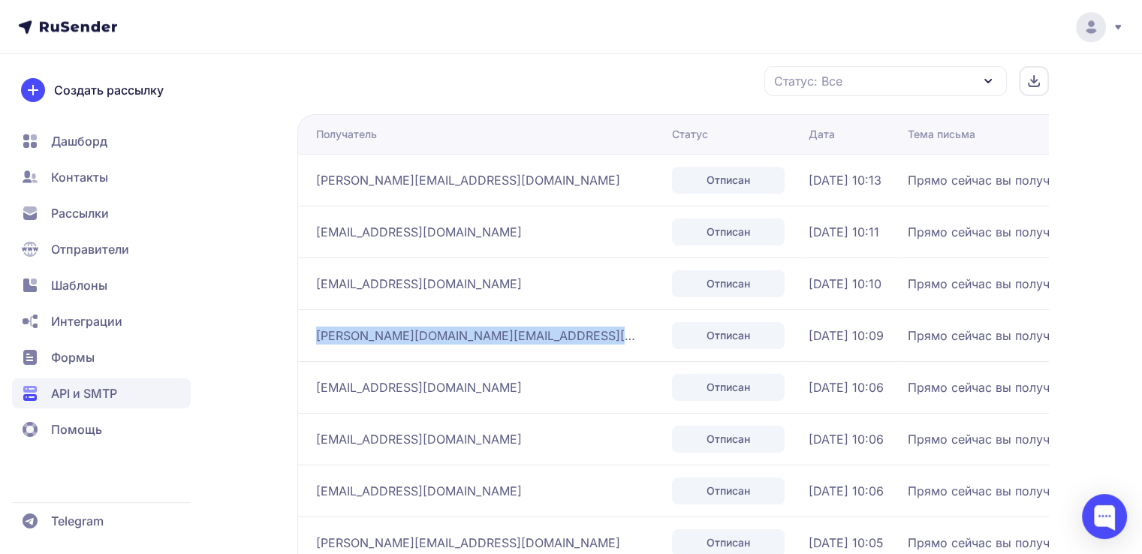
drag, startPoint x: 532, startPoint y: 332, endPoint x: 313, endPoint y: 330, distance: 219.2
click at [313, 330] on td "[PERSON_NAME][DOMAIN_NAME][EMAIL_ADDRESS][DOMAIN_NAME]" at bounding box center [481, 335] width 369 height 52
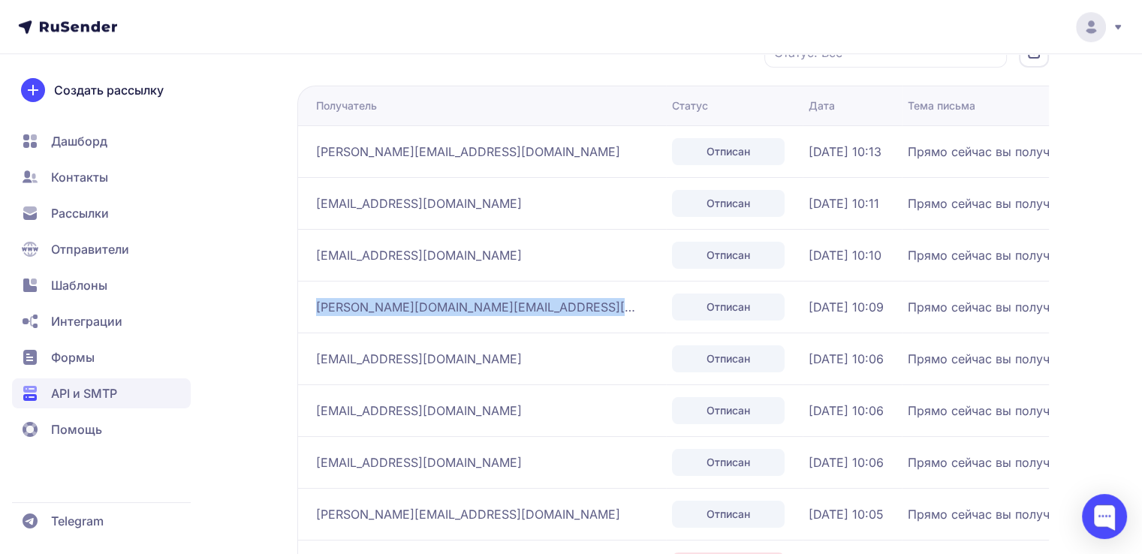
scroll to position [1344, 0]
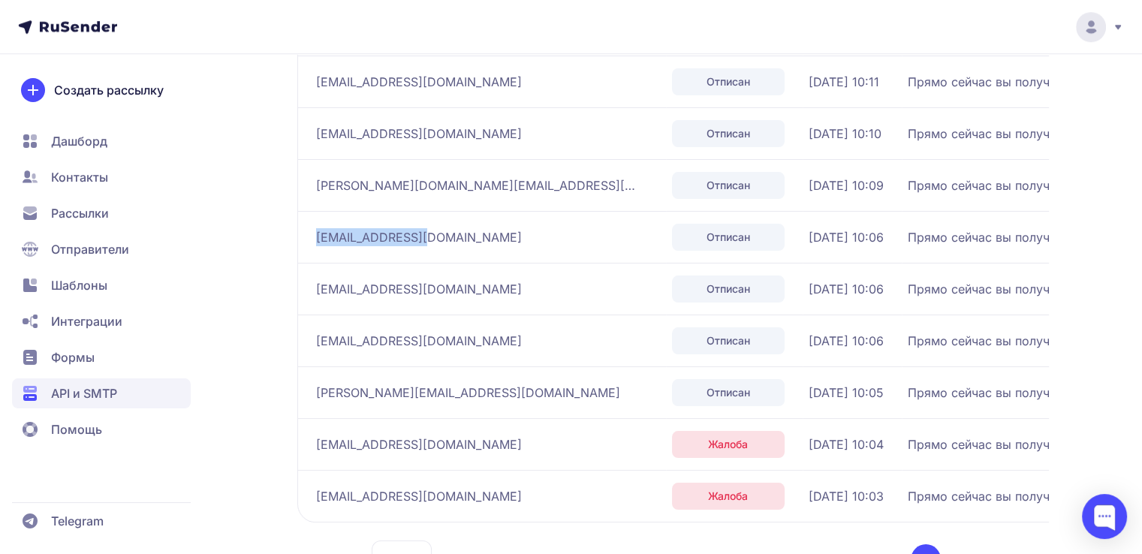
drag, startPoint x: 402, startPoint y: 236, endPoint x: 315, endPoint y: 242, distance: 87.3
click at [316, 242] on div "[EMAIL_ADDRESS][DOMAIN_NAME]" at bounding box center [488, 237] width 344 height 24
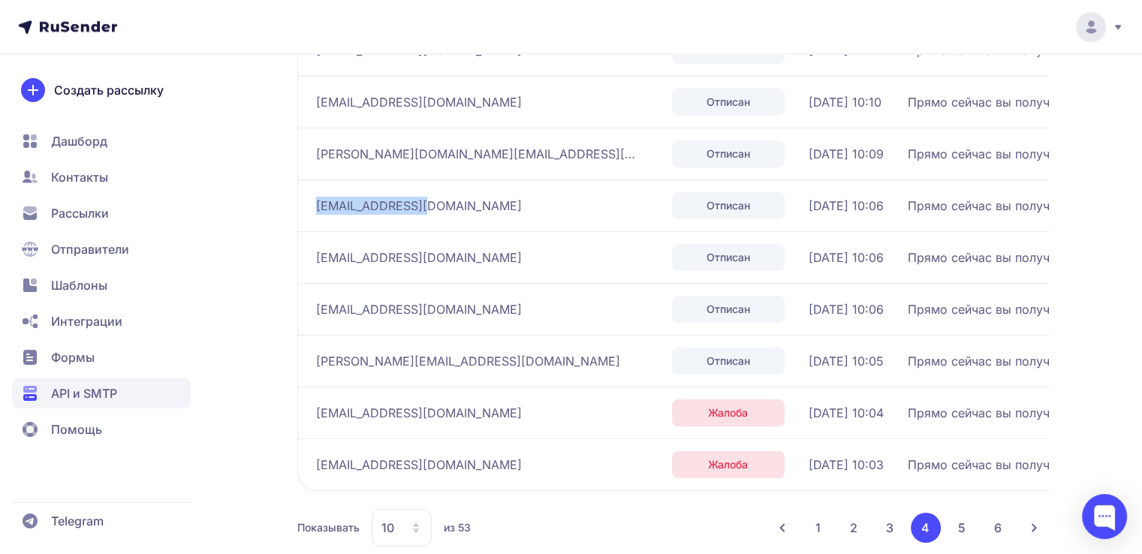
scroll to position [1420, 0]
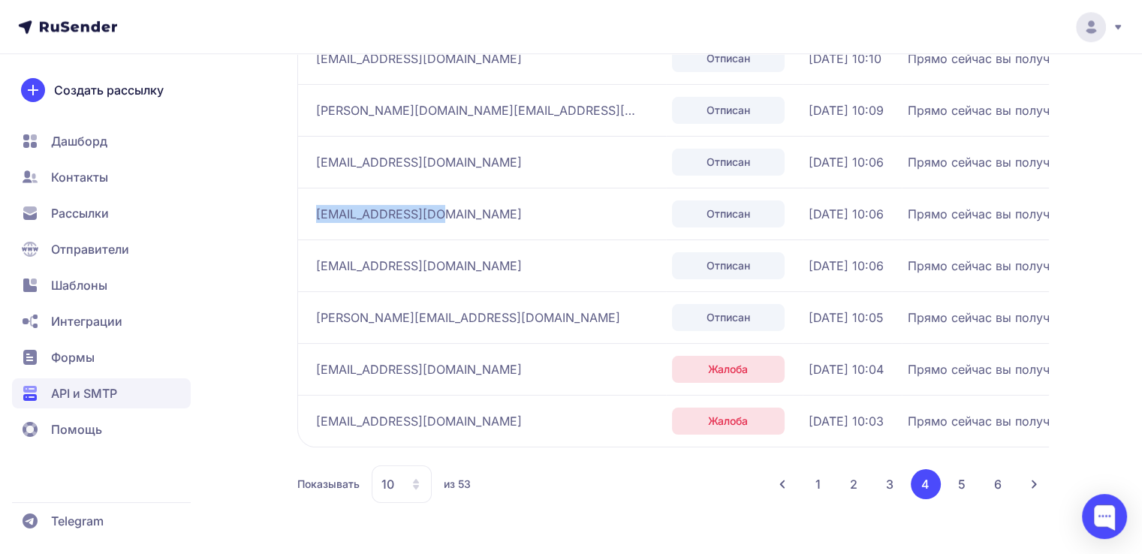
drag, startPoint x: 438, startPoint y: 217, endPoint x: 315, endPoint y: 213, distance: 123.2
click at [316, 213] on div "[EMAIL_ADDRESS][DOMAIN_NAME]" at bounding box center [488, 214] width 344 height 24
drag, startPoint x: 441, startPoint y: 264, endPoint x: 318, endPoint y: 268, distance: 123.9
click at [318, 268] on div "[EMAIL_ADDRESS][DOMAIN_NAME]" at bounding box center [488, 266] width 344 height 24
drag, startPoint x: 462, startPoint y: 314, endPoint x: 314, endPoint y: 310, distance: 148.7
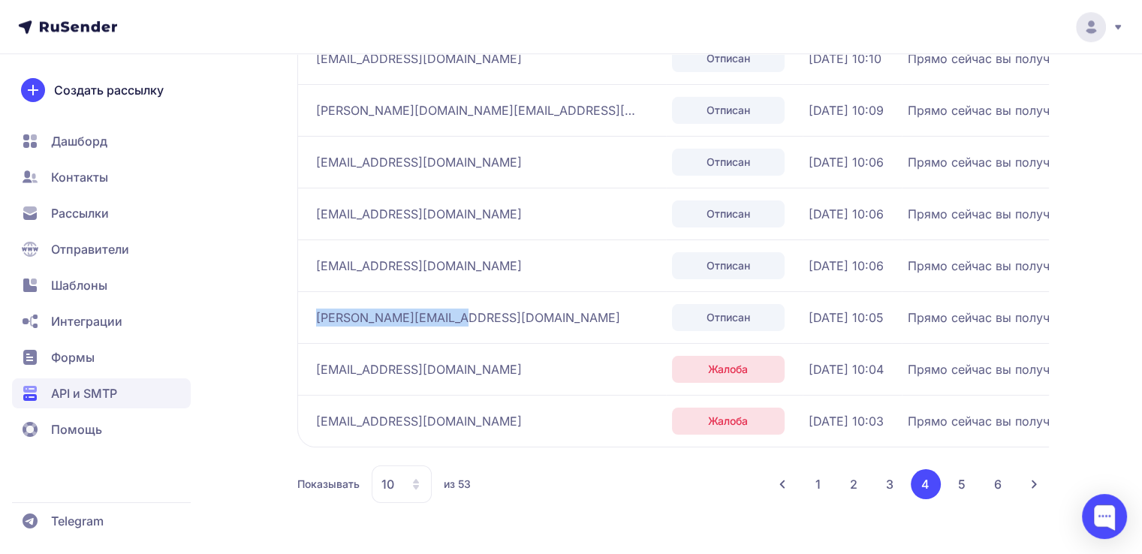
click at [314, 310] on td "[PERSON_NAME][EMAIL_ADDRESS][DOMAIN_NAME]" at bounding box center [481, 317] width 369 height 52
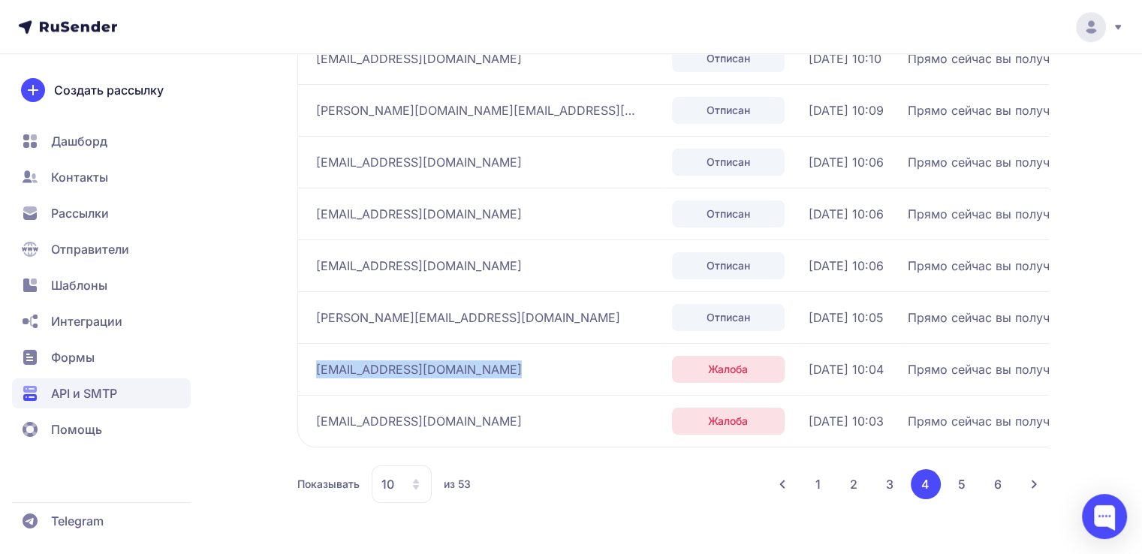
drag, startPoint x: 492, startPoint y: 372, endPoint x: 310, endPoint y: 366, distance: 181.8
click at [310, 345] on td "[EMAIL_ADDRESS][DOMAIN_NAME]" at bounding box center [481, 369] width 369 height 52
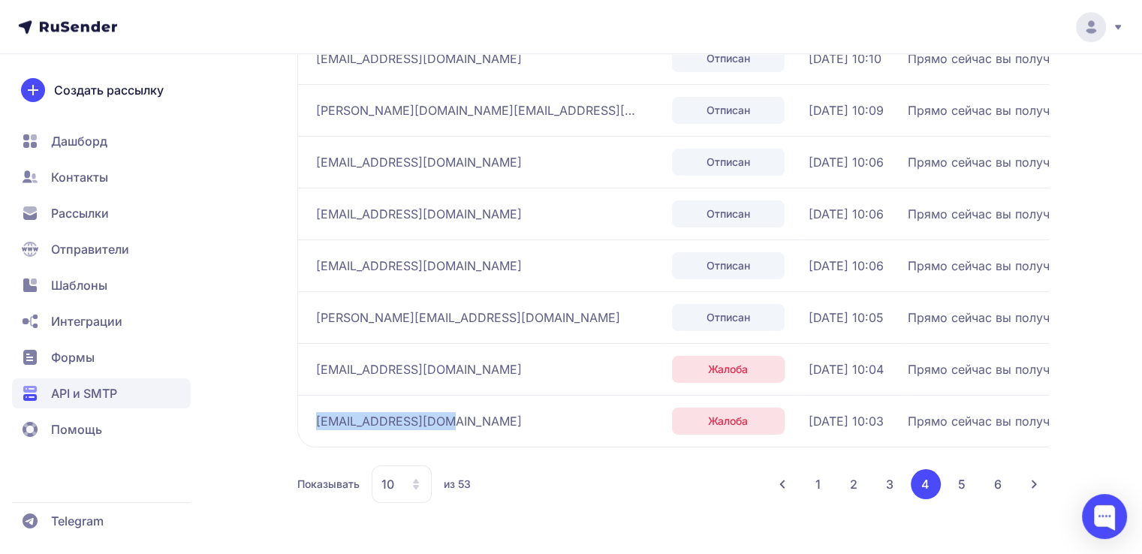
drag, startPoint x: 458, startPoint y: 430, endPoint x: 318, endPoint y: 417, distance: 141.0
click at [318, 345] on td "[EMAIL_ADDRESS][DOMAIN_NAME]" at bounding box center [481, 421] width 369 height 52
click at [778, 345] on button "5" at bounding box center [962, 484] width 30 height 30
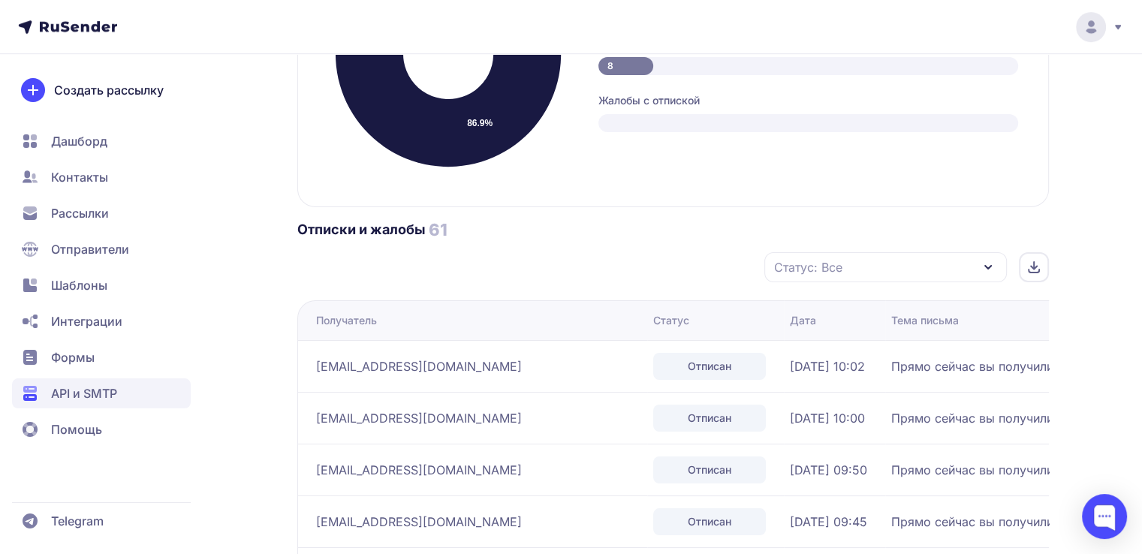
scroll to position [1194, 0]
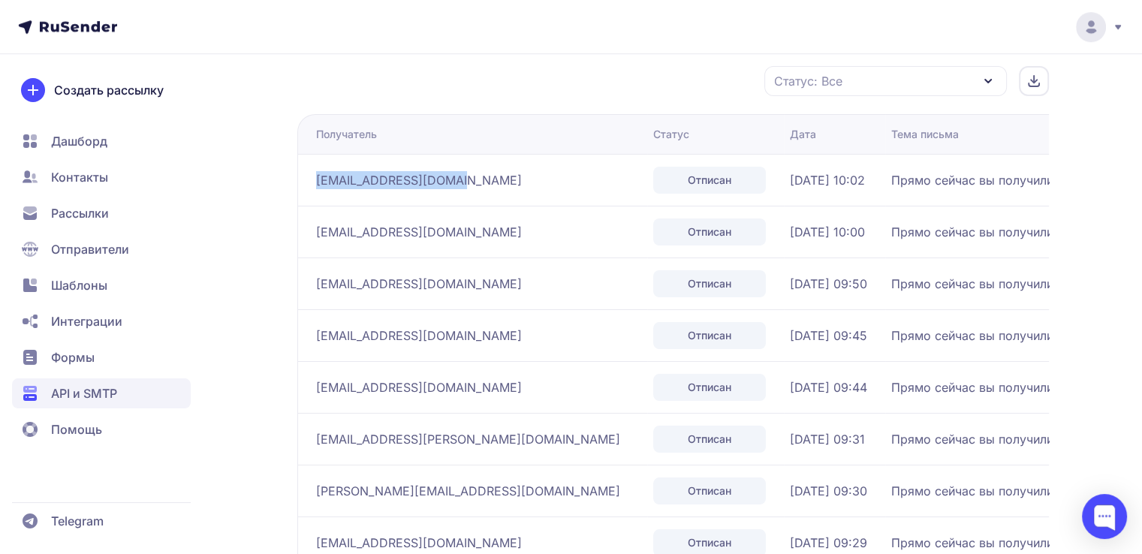
drag, startPoint x: 470, startPoint y: 185, endPoint x: 315, endPoint y: 175, distance: 155.0
click at [316, 175] on div "[EMAIL_ADDRESS][DOMAIN_NAME]" at bounding box center [478, 180] width 325 height 24
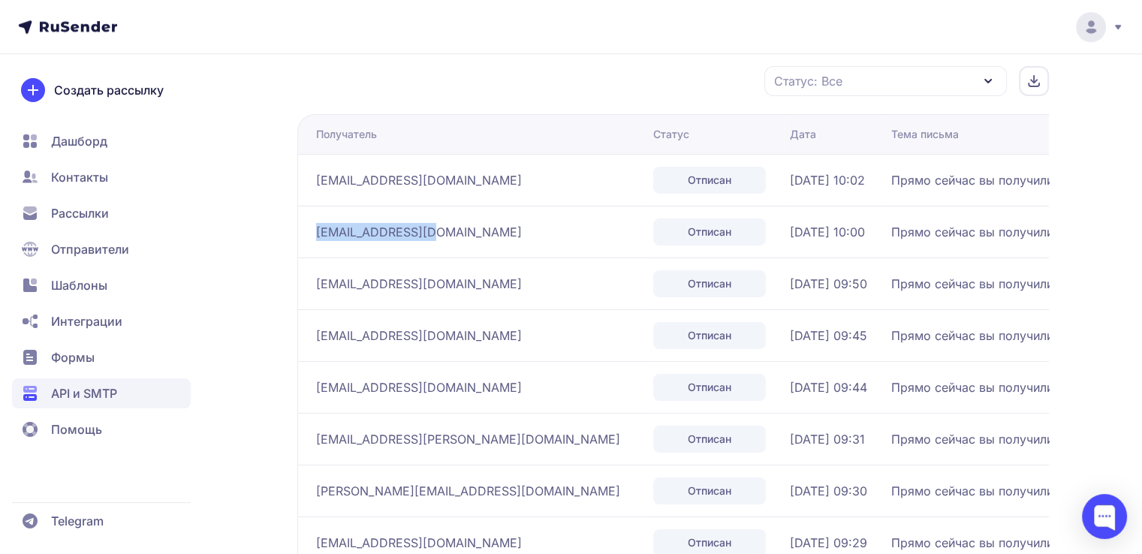
drag, startPoint x: 444, startPoint y: 234, endPoint x: 318, endPoint y: 236, distance: 126.1
click at [318, 236] on div "[EMAIL_ADDRESS][DOMAIN_NAME]" at bounding box center [478, 232] width 325 height 24
drag, startPoint x: 450, startPoint y: 286, endPoint x: 312, endPoint y: 282, distance: 138.2
click at [312, 282] on td "[EMAIL_ADDRESS][DOMAIN_NAME]" at bounding box center [472, 283] width 350 height 52
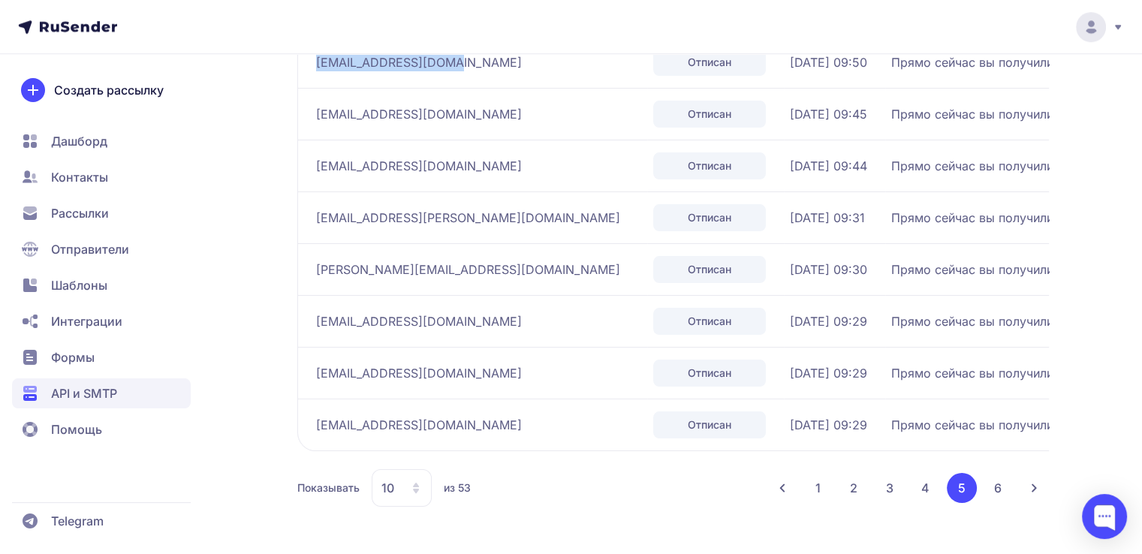
scroll to position [1420, 0]
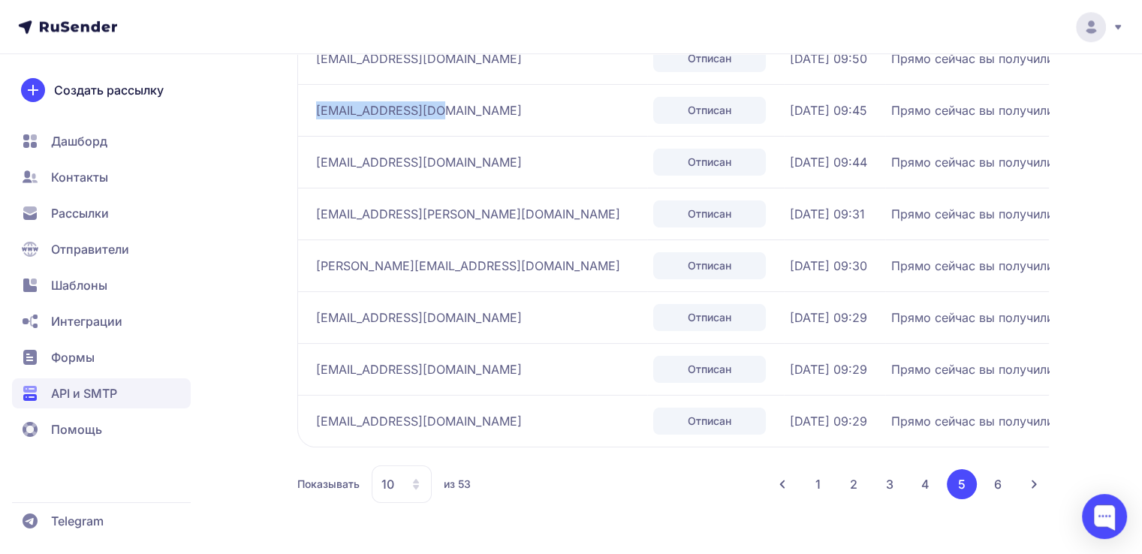
drag, startPoint x: 441, startPoint y: 101, endPoint x: 315, endPoint y: 109, distance: 127.1
click at [315, 109] on td "[EMAIL_ADDRESS][DOMAIN_NAME]" at bounding box center [472, 110] width 350 height 52
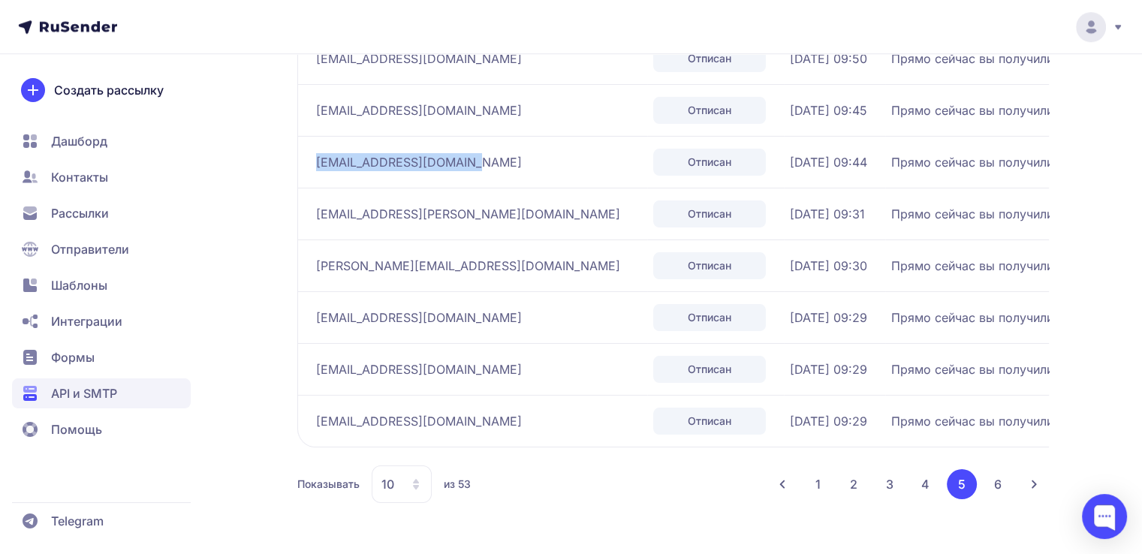
drag, startPoint x: 486, startPoint y: 159, endPoint x: 317, endPoint y: 155, distance: 169.0
click at [317, 155] on div "[EMAIL_ADDRESS][DOMAIN_NAME]" at bounding box center [478, 162] width 325 height 24
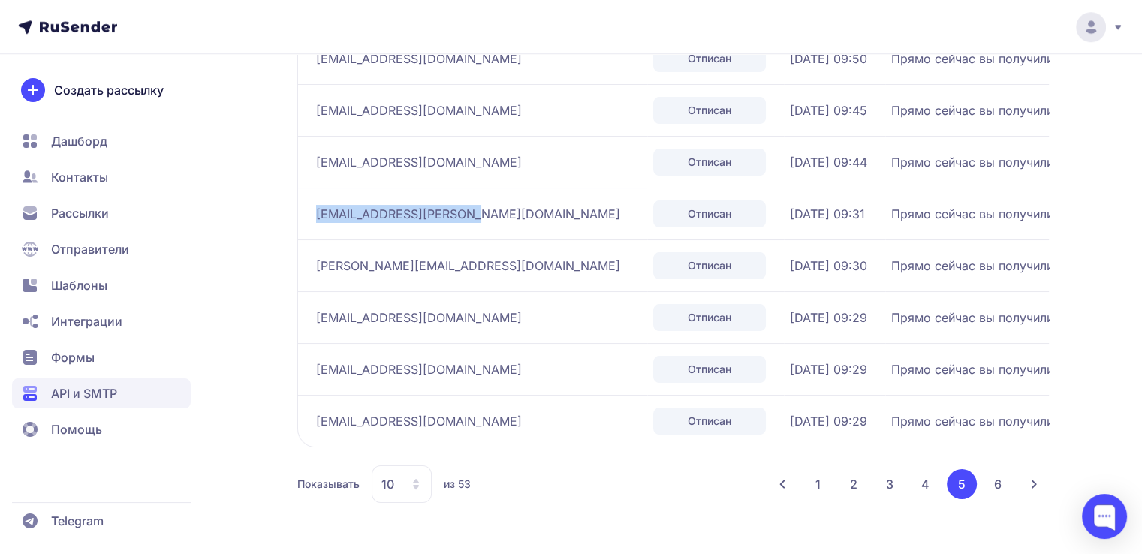
drag, startPoint x: 462, startPoint y: 213, endPoint x: 318, endPoint y: 215, distance: 144.1
click at [318, 215] on div "[EMAIL_ADDRESS][PERSON_NAME][DOMAIN_NAME]" at bounding box center [478, 214] width 325 height 24
drag, startPoint x: 465, startPoint y: 269, endPoint x: 313, endPoint y: 266, distance: 152.4
click at [313, 266] on td "[PERSON_NAME][EMAIL_ADDRESS][DOMAIN_NAME]" at bounding box center [472, 265] width 350 height 52
drag, startPoint x: 435, startPoint y: 322, endPoint x: 318, endPoint y: 310, distance: 118.5
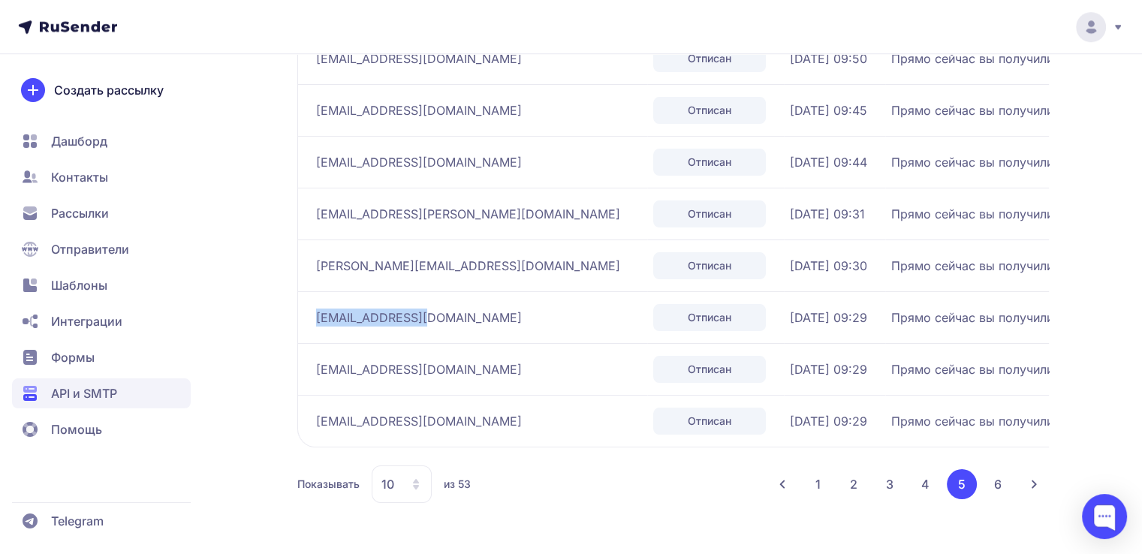
click at [318, 310] on div "[EMAIL_ADDRESS][DOMAIN_NAME]" at bounding box center [478, 318] width 325 height 24
drag, startPoint x: 429, startPoint y: 367, endPoint x: 314, endPoint y: 367, distance: 114.9
click at [314, 345] on td "[EMAIL_ADDRESS][DOMAIN_NAME]" at bounding box center [472, 369] width 350 height 52
drag, startPoint x: 512, startPoint y: 404, endPoint x: 510, endPoint y: 411, distance: 7.8
click at [510, 345] on td "[EMAIL_ADDRESS][DOMAIN_NAME]" at bounding box center [472, 421] width 350 height 52
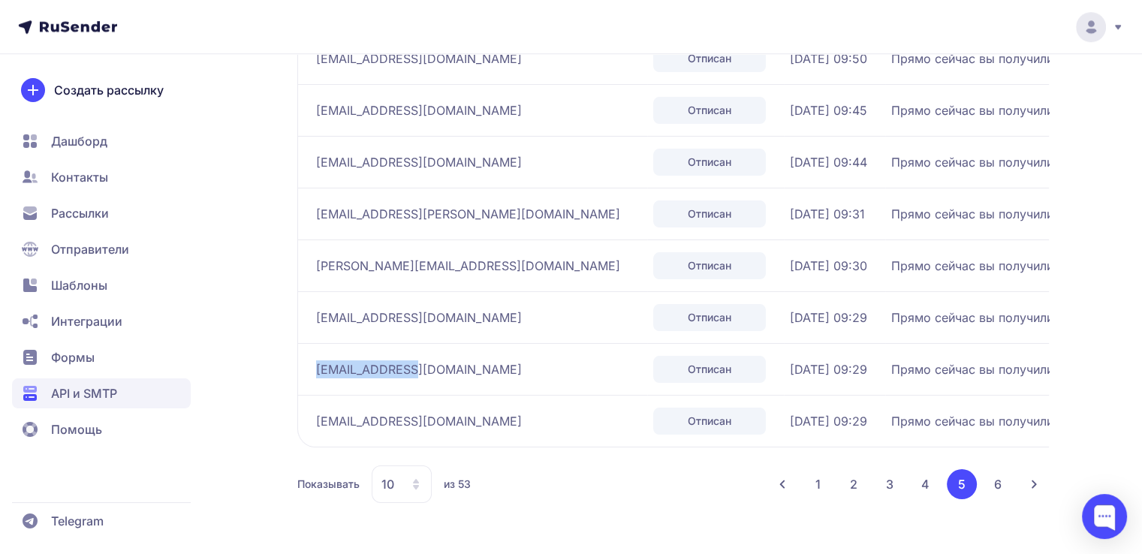
drag, startPoint x: 318, startPoint y: 412, endPoint x: 504, endPoint y: 414, distance: 186.2
click at [504, 345] on span "[EMAIL_ADDRESS][DOMAIN_NAME]" at bounding box center [419, 421] width 206 height 18
click at [778, 345] on button "6" at bounding box center [998, 484] width 30 height 30
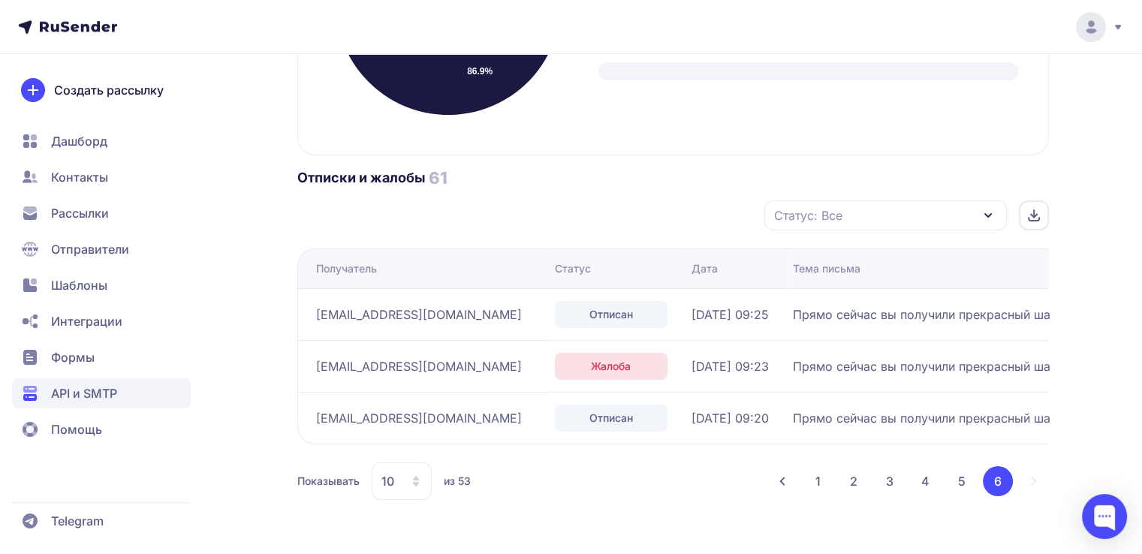
scroll to position [1058, 0]
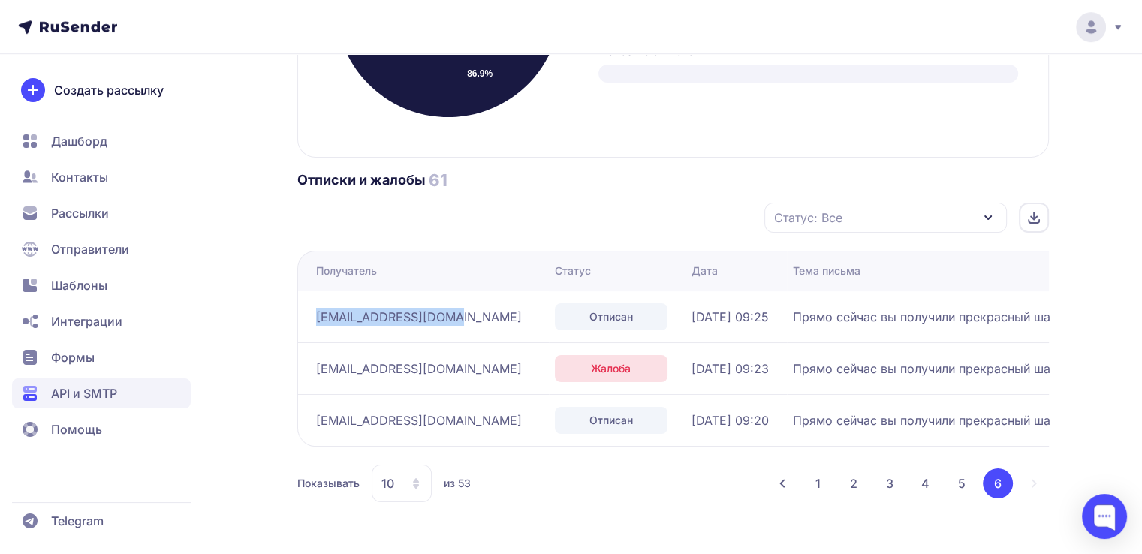
drag, startPoint x: 452, startPoint y: 315, endPoint x: 320, endPoint y: 320, distance: 132.2
click at [320, 320] on div "[EMAIL_ADDRESS][DOMAIN_NAME]" at bounding box center [429, 317] width 227 height 24
drag, startPoint x: 437, startPoint y: 370, endPoint x: 311, endPoint y: 371, distance: 126.1
click at [311, 345] on td "[EMAIL_ADDRESS][DOMAIN_NAME]" at bounding box center [422, 368] width 251 height 52
drag, startPoint x: 419, startPoint y: 420, endPoint x: 309, endPoint y: 426, distance: 110.5
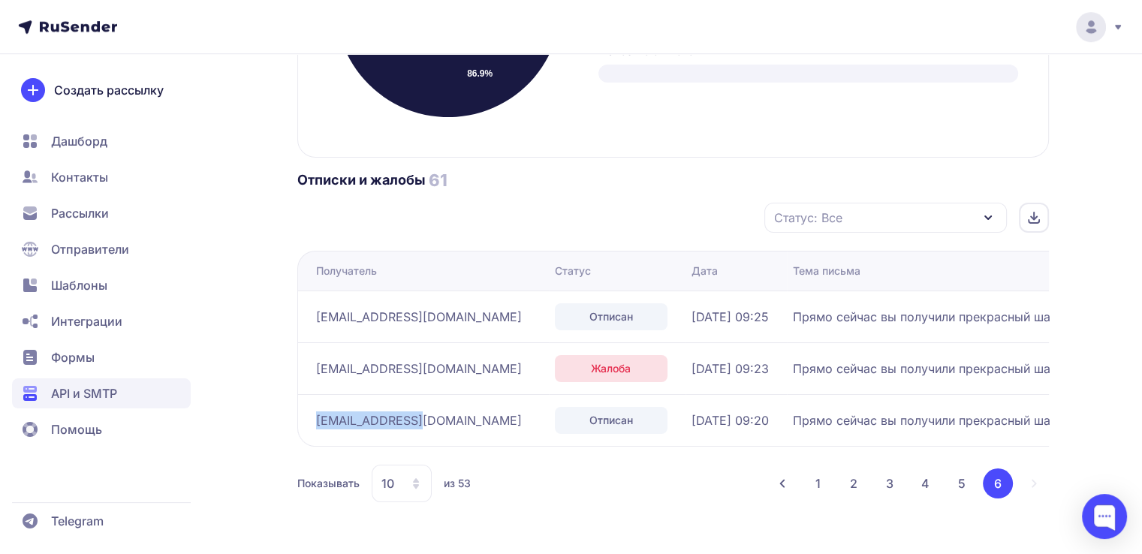
click at [309, 345] on td "[EMAIL_ADDRESS][DOMAIN_NAME]" at bounding box center [422, 420] width 251 height 52
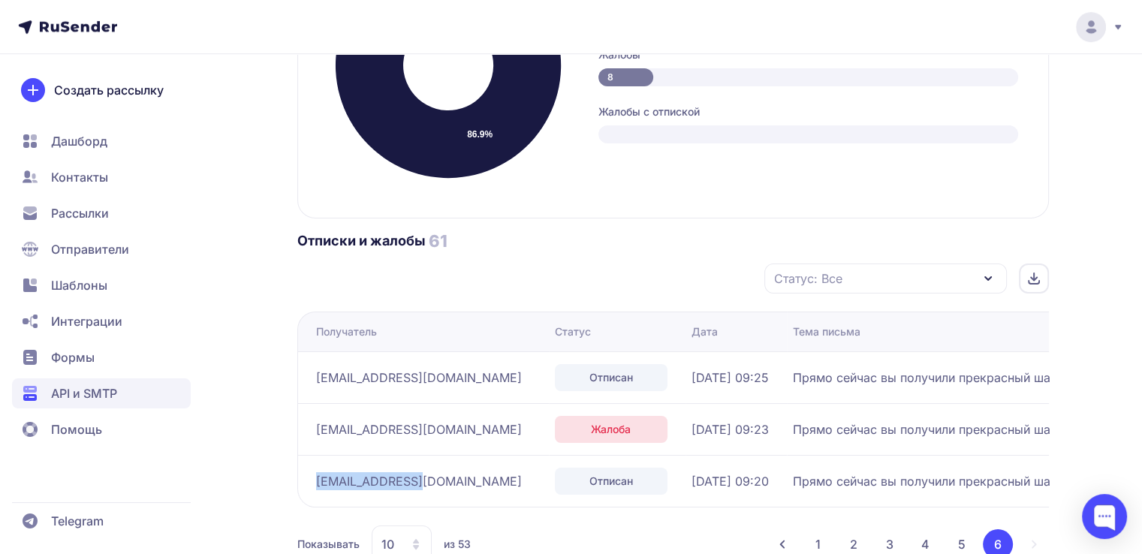
scroll to position [833, 0]
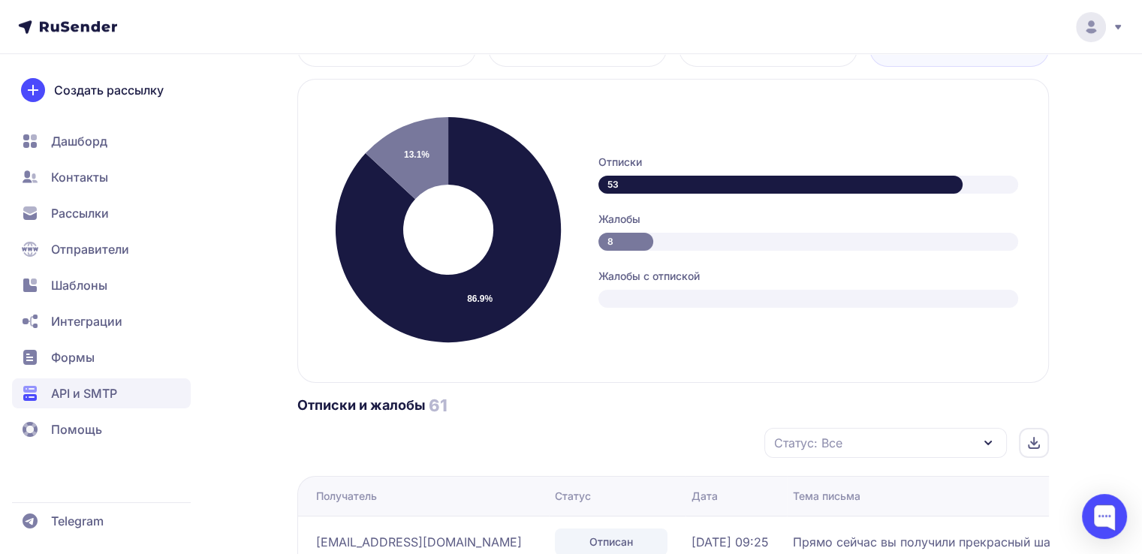
click at [98, 345] on span "API и SMTP" at bounding box center [84, 393] width 66 height 18
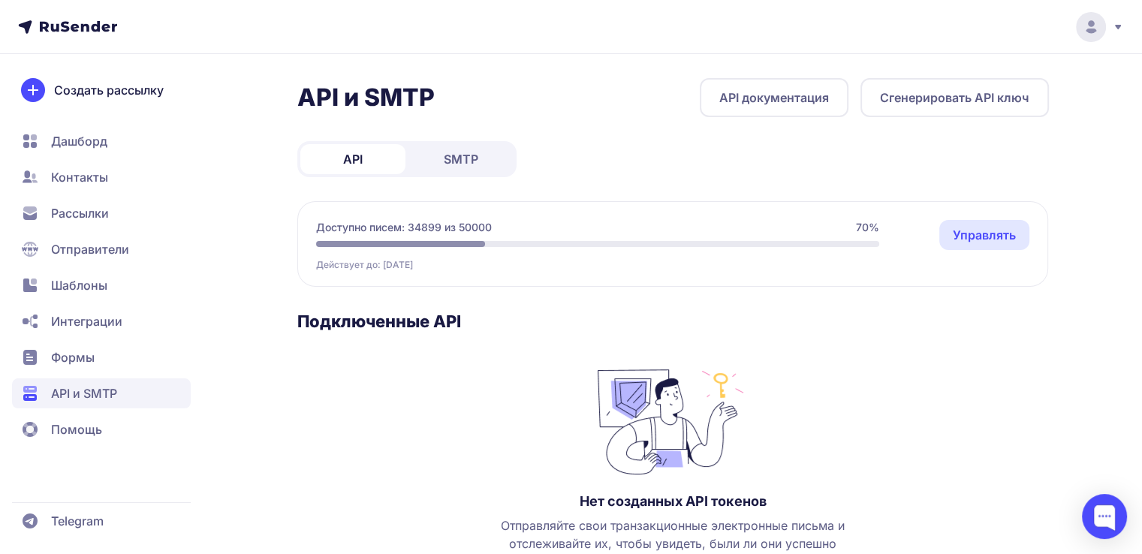
click at [483, 154] on link "SMTP" at bounding box center [460, 159] width 105 height 30
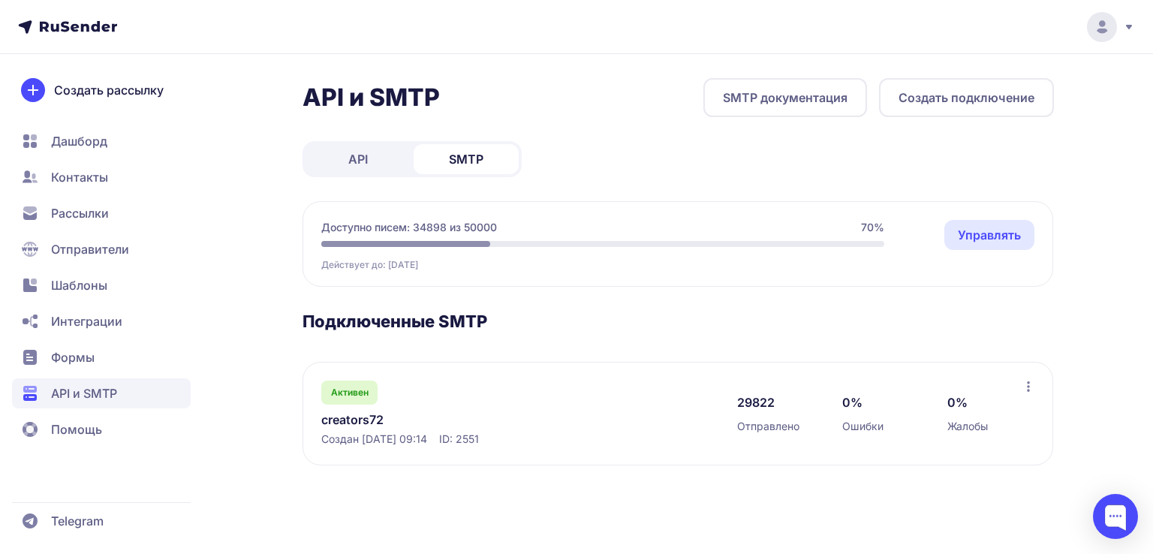
click at [365, 345] on link "creators72" at bounding box center [475, 420] width 308 height 18
